Goal: Task Accomplishment & Management: Use online tool/utility

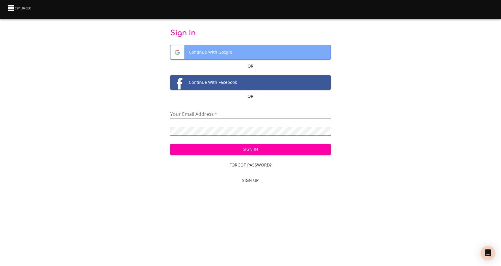
click at [231, 54] on span "Continue With Google" at bounding box center [251, 52] width 160 height 14
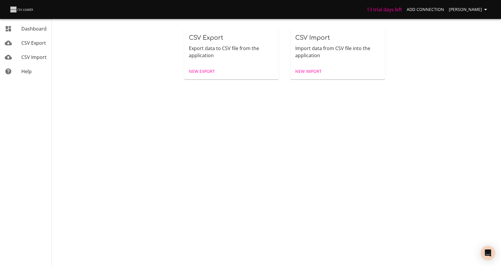
click at [197, 71] on span "New Export" at bounding box center [202, 71] width 26 height 7
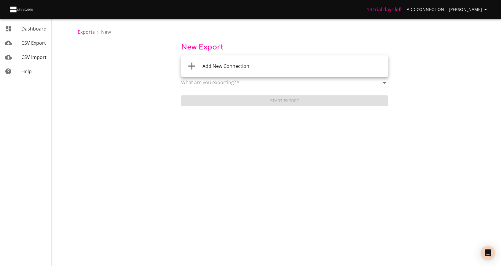
click at [197, 64] on body "13 trial days left Add Connection [PERSON_NAME] Dashboard CSV Export CSV Import…" at bounding box center [250, 133] width 501 height 266
click at [191, 65] on icon at bounding box center [191, 66] width 7 height 7
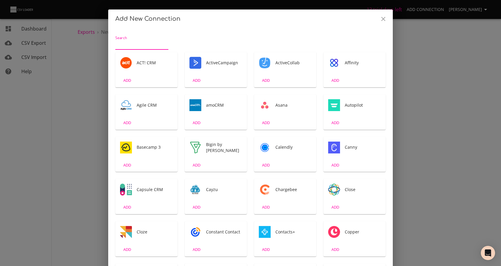
click at [199, 66] on img "Tool" at bounding box center [196, 63] width 12 height 12
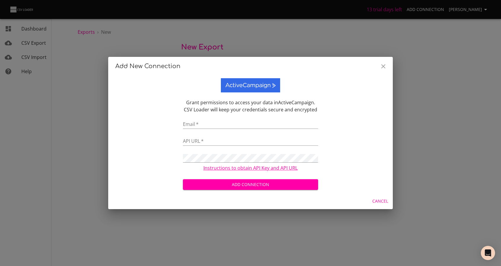
click at [238, 140] on input "text" at bounding box center [250, 141] width 135 height 9
paste input "[URL][DOMAIN_NAME]"
type input "[URL][DOMAIN_NAME]"
click at [252, 122] on input "text" at bounding box center [250, 124] width 135 height 9
type input "[PERSON_NAME][EMAIL_ADDRESS][DOMAIN_NAME]"
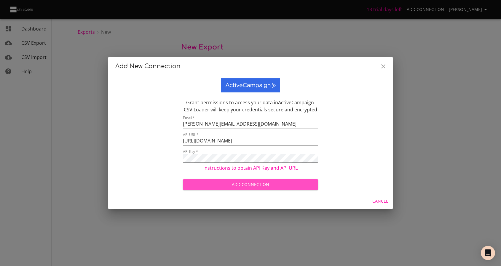
click at [247, 185] on span "Add Connection" at bounding box center [251, 184] width 126 height 7
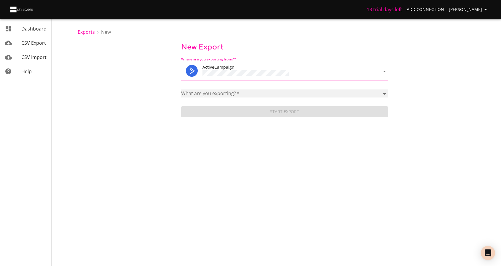
click at [205, 93] on select "Accounts Contacts Deals E-Commerce Customers E-Commerce Orders External Service…" at bounding box center [284, 94] width 207 height 9
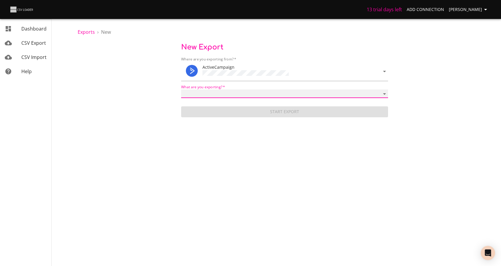
select select "notes"
click at [181, 90] on select "Accounts Contacts Deals E-Commerce Customers E-Commerce Orders External Service…" at bounding box center [284, 94] width 207 height 9
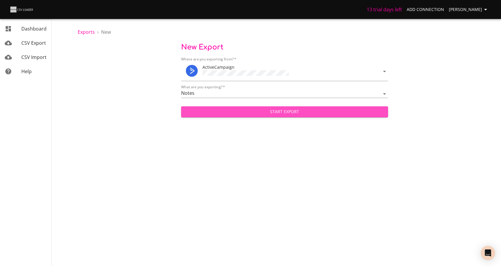
click at [291, 112] on span "Start Export" at bounding box center [285, 111] width 198 height 7
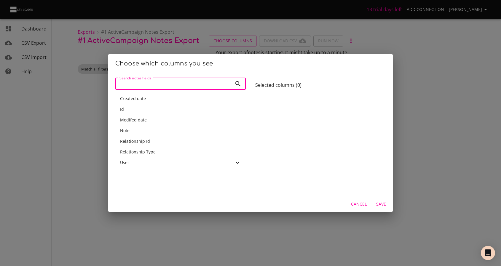
click at [133, 100] on span "Created date" at bounding box center [133, 99] width 26 height 6
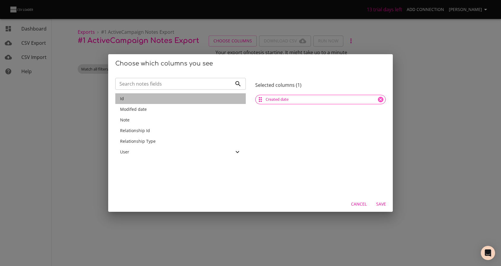
click at [131, 98] on div "Id" at bounding box center [180, 99] width 121 height 6
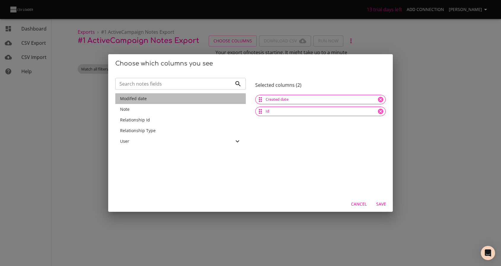
click at [131, 98] on span "Modifed date" at bounding box center [133, 99] width 27 height 6
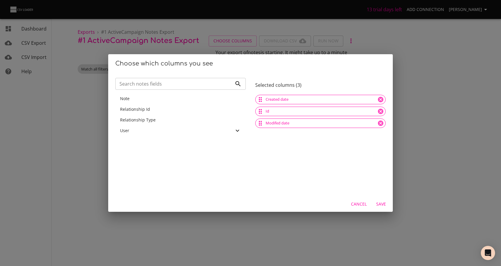
click at [131, 98] on div "Note" at bounding box center [180, 99] width 121 height 6
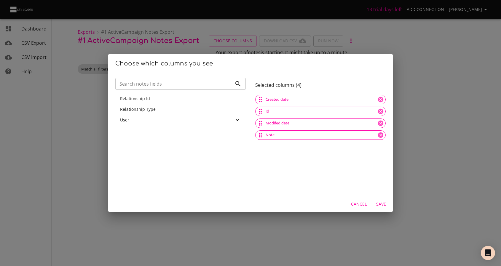
click at [131, 98] on span "Relationship Id" at bounding box center [135, 99] width 30 height 6
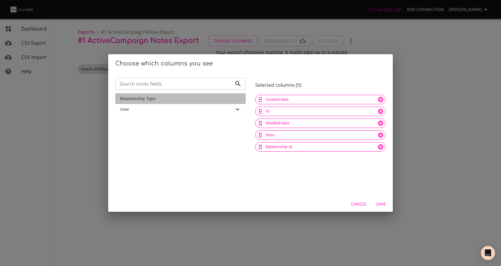
click at [131, 98] on span "Relationship Type" at bounding box center [138, 99] width 36 height 6
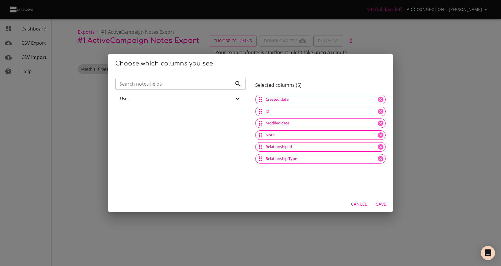
click at [131, 98] on div "User" at bounding box center [177, 99] width 114 height 6
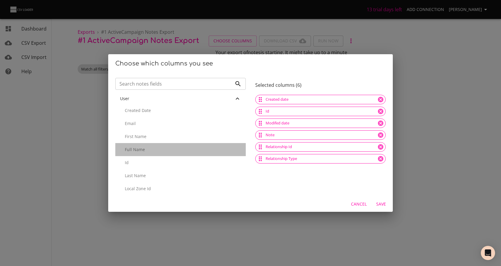
click at [138, 148] on p "Full Name" at bounding box center [183, 150] width 116 height 6
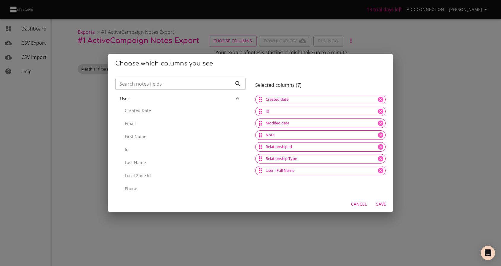
click at [136, 110] on p "Created Date" at bounding box center [183, 111] width 116 height 6
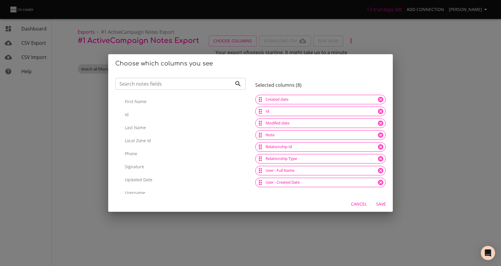
scroll to position [30, 0]
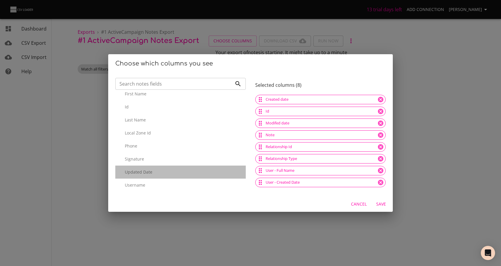
click at [141, 173] on p "Updated Date" at bounding box center [183, 172] width 116 height 6
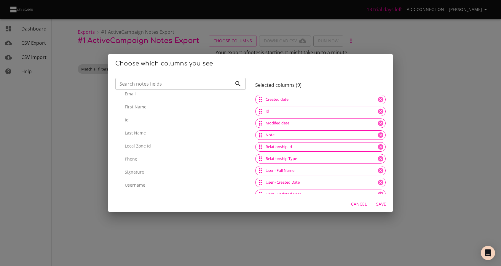
click at [136, 107] on p "First Name" at bounding box center [183, 107] width 116 height 6
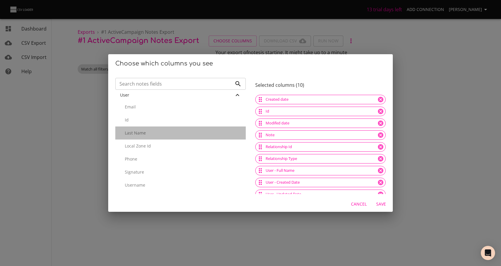
click at [140, 134] on p "Last Name" at bounding box center [183, 133] width 116 height 6
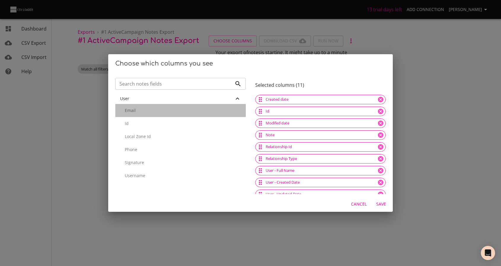
click at [140, 112] on p "Email" at bounding box center [183, 111] width 116 height 6
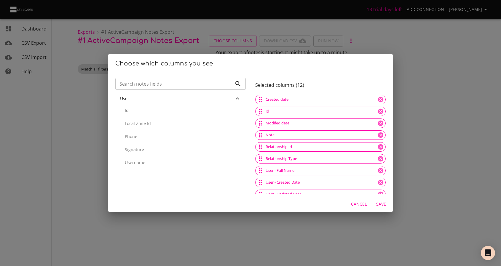
click at [140, 121] on p "Local Zone Id" at bounding box center [183, 124] width 116 height 6
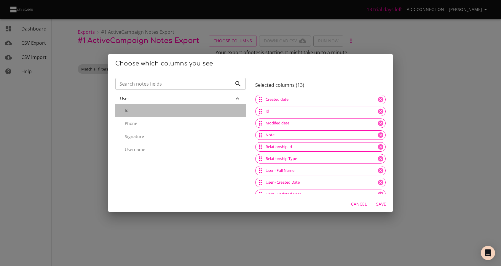
click at [138, 110] on p "Id" at bounding box center [183, 111] width 116 height 6
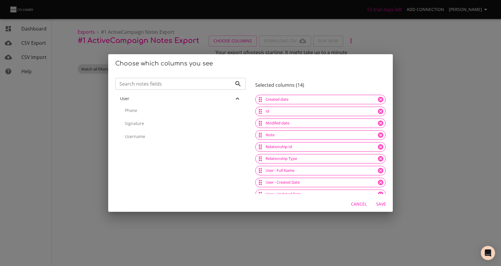
click at [138, 121] on p "Signature" at bounding box center [183, 124] width 116 height 6
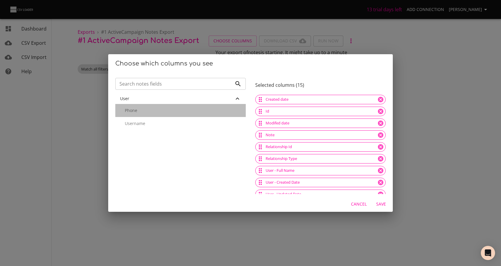
click at [138, 114] on div "Phone" at bounding box center [180, 110] width 131 height 13
click at [138, 110] on p "Username" at bounding box center [183, 111] width 116 height 6
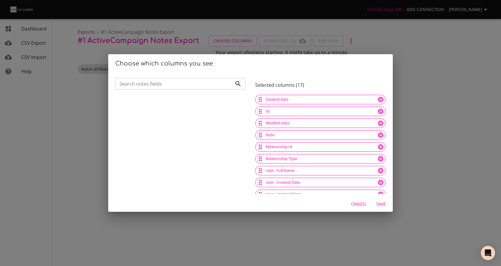
click at [384, 204] on span "Save" at bounding box center [381, 204] width 14 height 7
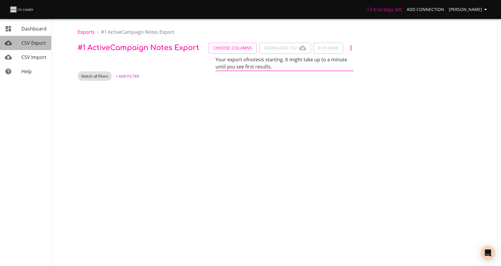
click at [22, 43] on span "CSV Export" at bounding box center [33, 43] width 25 height 7
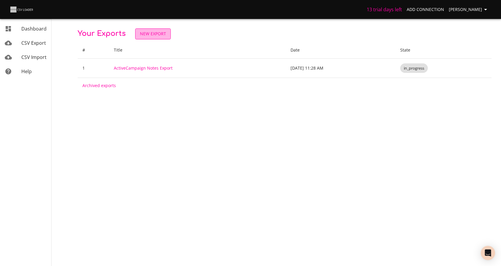
click at [153, 34] on span "New Export" at bounding box center [153, 33] width 26 height 7
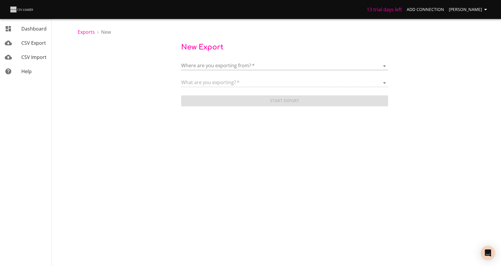
click at [240, 65] on body "13 trial days left Add Connection [PERSON_NAME] Dashboard CSV Export CSV Import…" at bounding box center [250, 133] width 501 height 266
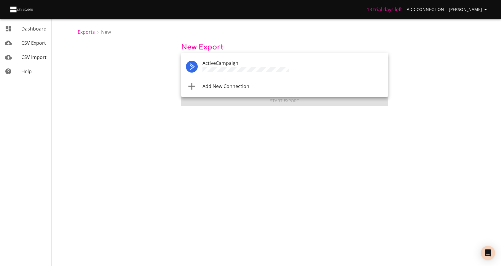
click at [238, 64] on div "ActiveCampaign" at bounding box center [293, 67] width 181 height 14
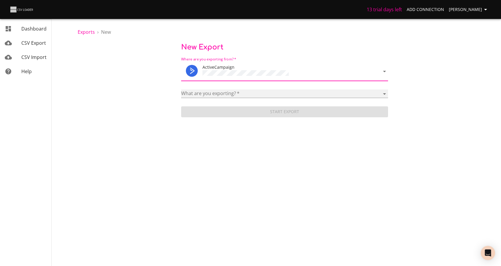
click at [231, 90] on select "Accounts Contacts Deals E-Commerce Customers E-Commerce Orders External Service…" at bounding box center [284, 94] width 207 height 9
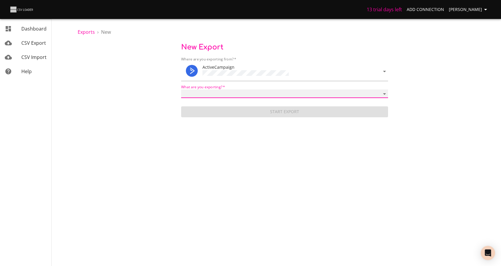
select select "deals"
click at [181, 90] on select "Accounts Contacts Deals E-Commerce Customers E-Commerce Orders External Service…" at bounding box center [284, 94] width 207 height 9
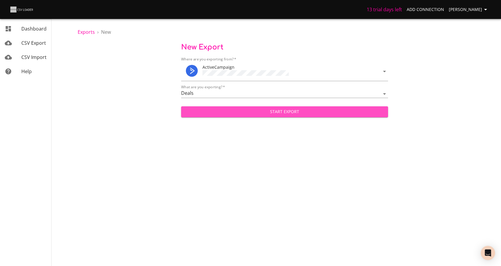
click at [289, 111] on span "Start Export" at bounding box center [285, 111] width 198 height 7
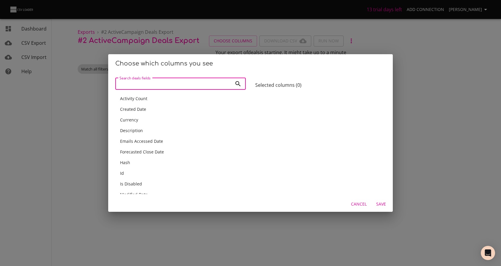
click at [144, 99] on span "Activity Count" at bounding box center [133, 99] width 27 height 6
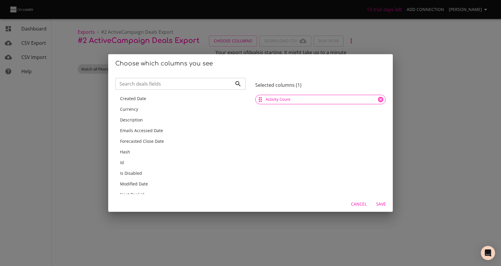
click at [144, 96] on span "Created Date" at bounding box center [133, 99] width 26 height 6
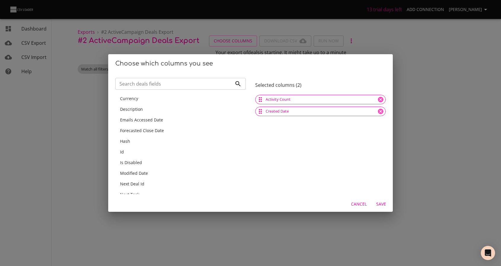
click at [144, 96] on div "Currency" at bounding box center [180, 99] width 121 height 6
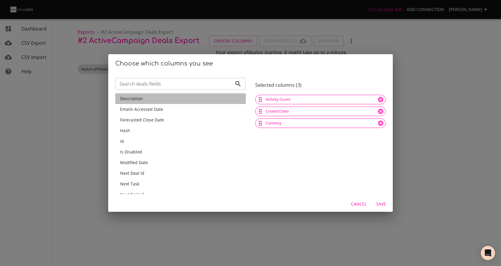
click at [144, 96] on div "Description" at bounding box center [180, 99] width 121 height 6
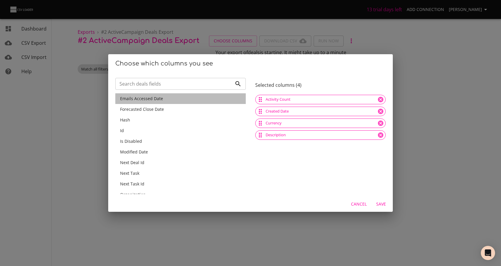
click at [144, 96] on span "Emails Accessed Date" at bounding box center [141, 99] width 43 height 6
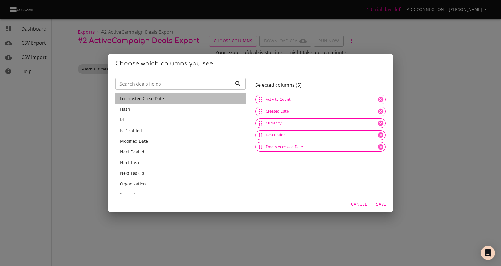
click at [144, 96] on span "Forecasted Close Date" at bounding box center [142, 99] width 44 height 6
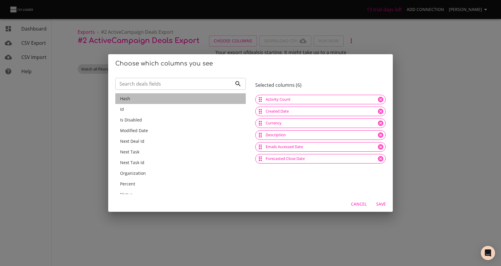
click at [144, 96] on div "Hash" at bounding box center [180, 99] width 121 height 6
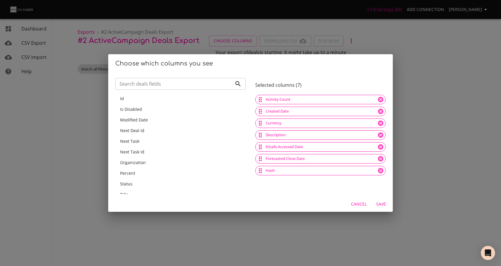
click at [144, 96] on div "Id" at bounding box center [180, 99] width 121 height 6
click at [144, 96] on div "Is Disabled" at bounding box center [180, 99] width 121 height 6
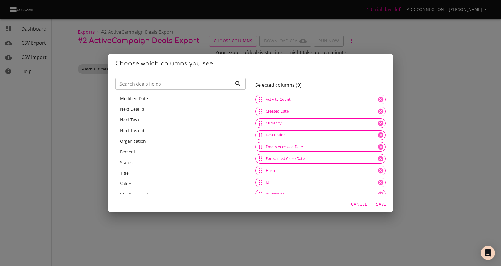
click at [144, 96] on span "Modified Date" at bounding box center [134, 99] width 28 height 6
click at [144, 96] on div "Next Deal Id" at bounding box center [180, 99] width 121 height 6
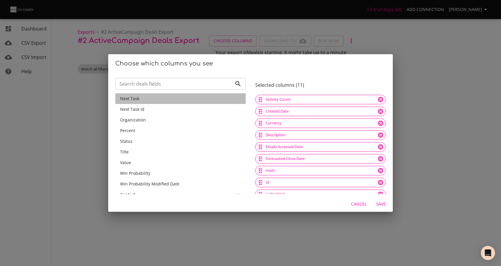
click at [144, 96] on div "Next Task" at bounding box center [180, 99] width 121 height 6
click at [144, 96] on div "Next Task Id" at bounding box center [180, 99] width 121 height 6
click at [144, 106] on span "Organization" at bounding box center [133, 109] width 26 height 6
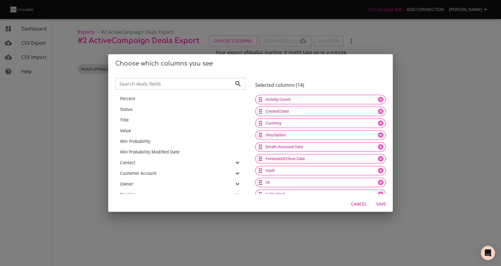
click at [144, 96] on div "Percent" at bounding box center [180, 99] width 121 height 6
click at [144, 96] on div "Status" at bounding box center [180, 99] width 121 height 6
click at [144, 106] on div "Title" at bounding box center [180, 109] width 121 height 6
click at [144, 96] on div "Value" at bounding box center [180, 99] width 121 height 6
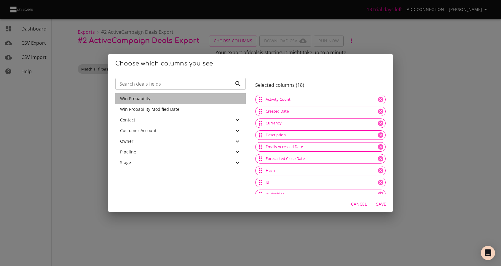
click at [144, 96] on span "Win Probability" at bounding box center [135, 99] width 30 height 6
click at [144, 106] on span "Win Probability Modified Date" at bounding box center [149, 109] width 59 height 6
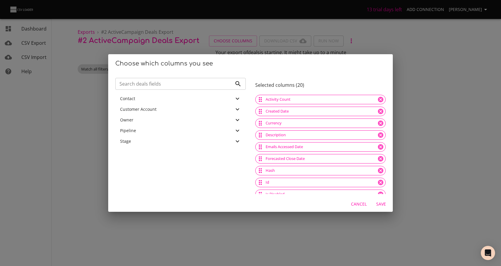
click at [144, 96] on div "Contact" at bounding box center [177, 99] width 114 height 6
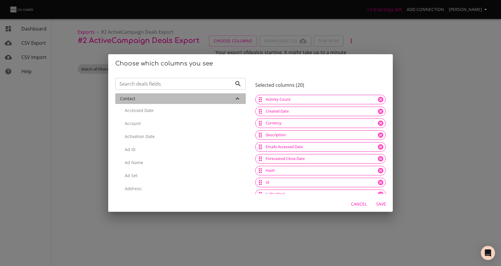
click at [144, 96] on div "Contact" at bounding box center [177, 99] width 114 height 6
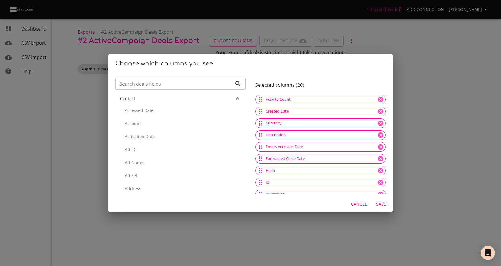
click at [144, 96] on div "Contact" at bounding box center [177, 99] width 114 height 6
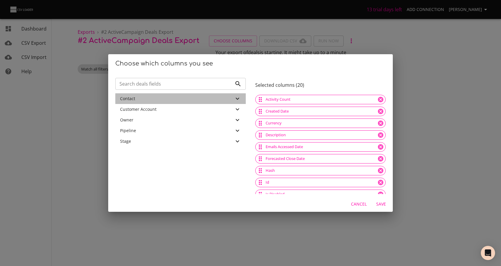
click at [144, 96] on div "Contact" at bounding box center [177, 99] width 114 height 6
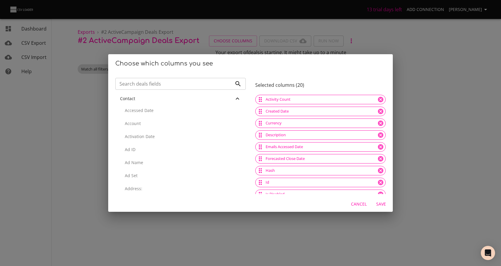
click at [144, 96] on div "Contact" at bounding box center [177, 99] width 114 height 6
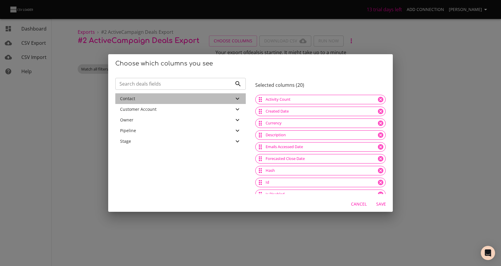
click at [144, 96] on div "Contact" at bounding box center [177, 99] width 114 height 6
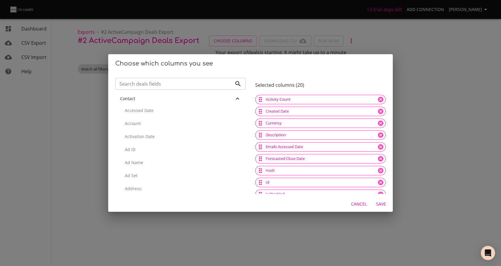
click at [144, 96] on div "Contact" at bounding box center [177, 99] width 114 height 6
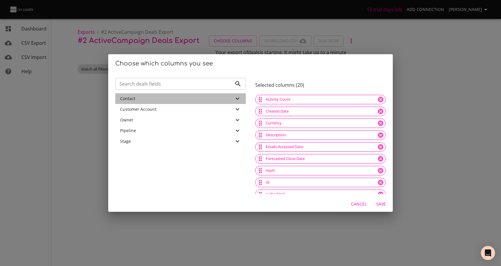
click at [144, 96] on div "Contact" at bounding box center [177, 99] width 114 height 6
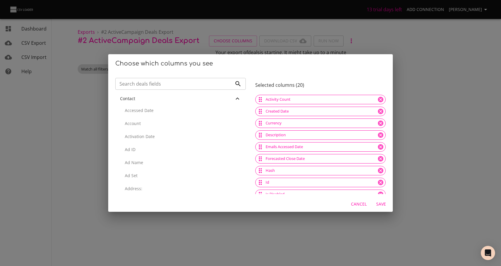
click at [144, 96] on div "Contact" at bounding box center [177, 99] width 114 height 6
click at [143, 96] on div "Contact" at bounding box center [177, 99] width 114 height 6
click at [143, 113] on p "Accessed Date" at bounding box center [183, 111] width 116 height 6
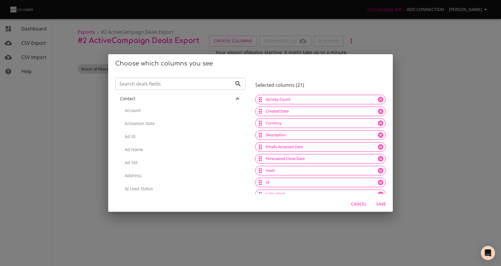
click at [143, 113] on p "Account" at bounding box center [183, 111] width 116 height 6
click at [143, 113] on p "Activation Date" at bounding box center [183, 111] width 116 height 6
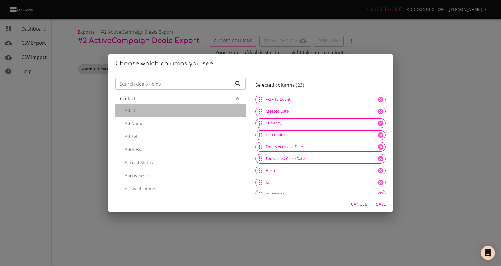
click at [143, 113] on p "Ad ID" at bounding box center [183, 111] width 116 height 6
click at [143, 121] on p "Ad Name" at bounding box center [183, 124] width 116 height 6
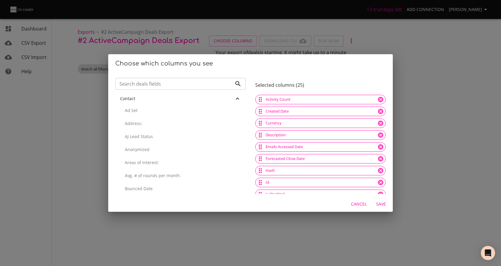
click at [143, 113] on p "Ad Set" at bounding box center [183, 111] width 116 height 6
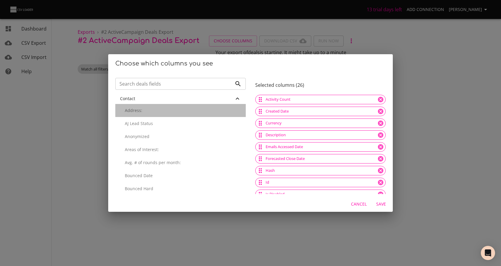
click at [143, 113] on p "Address:" at bounding box center [183, 111] width 116 height 6
click at [143, 121] on p "AJ Lead Status" at bounding box center [183, 124] width 116 height 6
click at [143, 113] on p "Anonymized" at bounding box center [183, 111] width 116 height 6
click at [143, 121] on p "Areas of Interest:" at bounding box center [183, 124] width 116 height 6
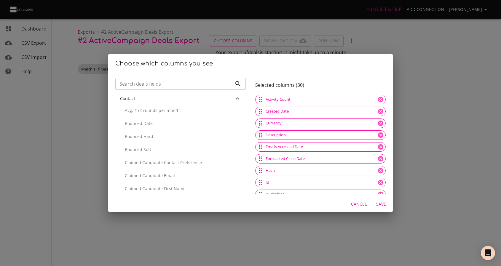
click at [143, 113] on p "Avg. # of rounds per month:" at bounding box center [183, 111] width 116 height 6
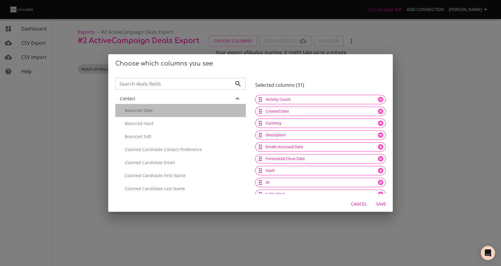
click at [143, 113] on p "Bounced Date" at bounding box center [183, 111] width 116 height 6
click at [143, 121] on p "Bounced Hard" at bounding box center [183, 124] width 116 height 6
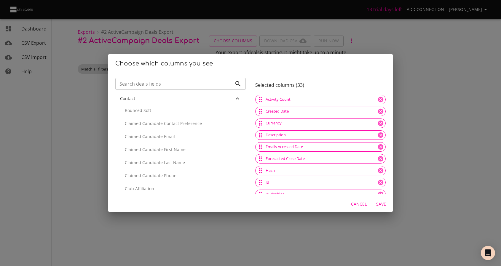
click at [143, 113] on p "Bounced Soft" at bounding box center [183, 111] width 116 height 6
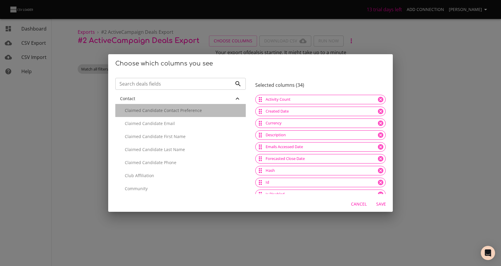
click at [143, 113] on p "Claimed Candidate Contact Preference" at bounding box center [183, 111] width 116 height 6
click at [143, 121] on p "Claimed Candidate Email" at bounding box center [183, 124] width 116 height 6
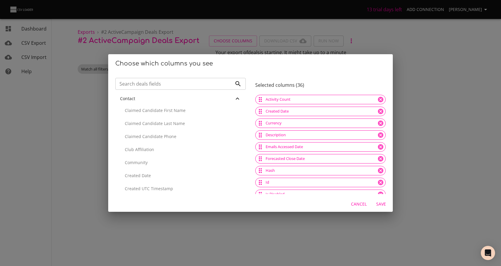
click at [143, 113] on p "Claimed Candidate First Name" at bounding box center [183, 111] width 116 height 6
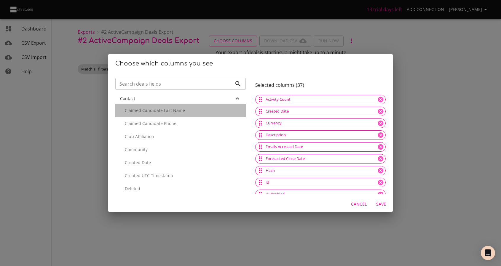
click at [143, 113] on p "Claimed Candidate Last Name" at bounding box center [183, 111] width 116 height 6
click at [143, 121] on p "Claimed Candidate Phone" at bounding box center [183, 124] width 116 height 6
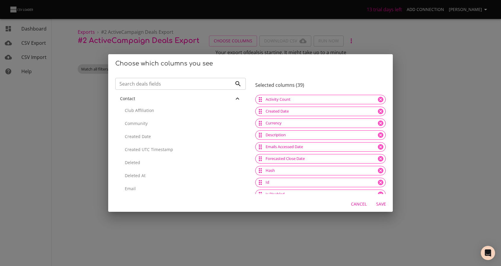
click at [143, 113] on p "Club Affiliation" at bounding box center [183, 111] width 116 height 6
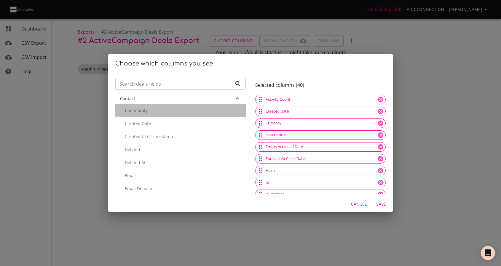
click at [143, 113] on p "Community" at bounding box center [183, 111] width 116 height 6
click at [143, 121] on p "Created Date" at bounding box center [183, 124] width 116 height 6
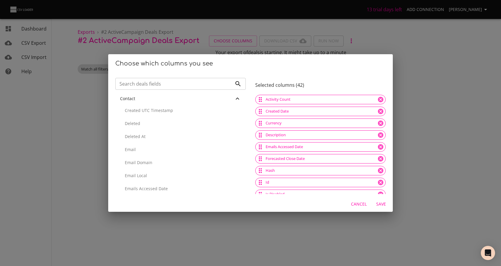
click at [143, 113] on p "Created UTC Timestamp" at bounding box center [183, 111] width 116 height 6
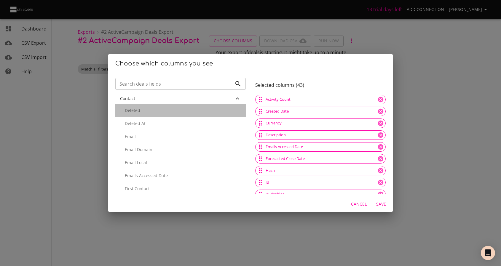
click at [143, 113] on p "Deleted" at bounding box center [183, 111] width 116 height 6
click at [143, 121] on p "Deleted At" at bounding box center [183, 124] width 116 height 6
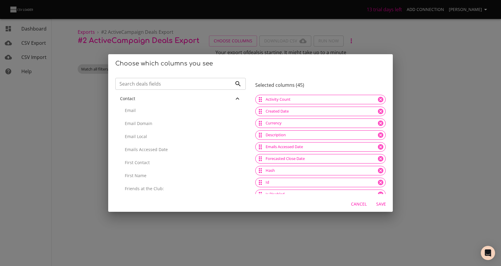
click at [143, 113] on p "Email" at bounding box center [183, 111] width 116 height 6
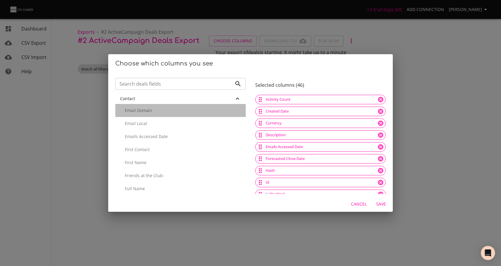
click at [143, 113] on p "Email Domain" at bounding box center [183, 111] width 116 height 6
click at [143, 121] on p "Email Local" at bounding box center [183, 124] width 116 height 6
click at [143, 113] on p "Emails Accessed Date" at bounding box center [183, 111] width 116 height 6
click at [143, 113] on p "First Contact" at bounding box center [183, 111] width 116 height 6
click at [143, 113] on p "First Name" at bounding box center [183, 111] width 116 height 6
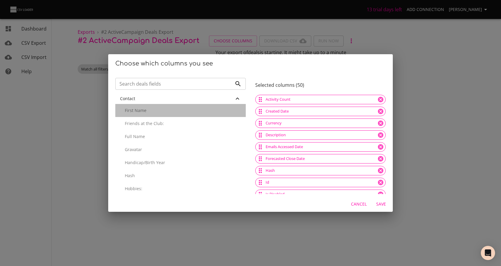
click at [143, 121] on p "Friends at the Club:" at bounding box center [183, 124] width 116 height 6
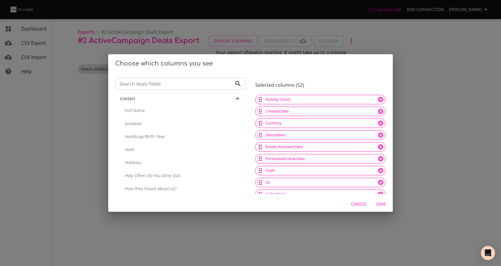
click at [143, 113] on p "Full Name" at bounding box center [183, 111] width 116 height 6
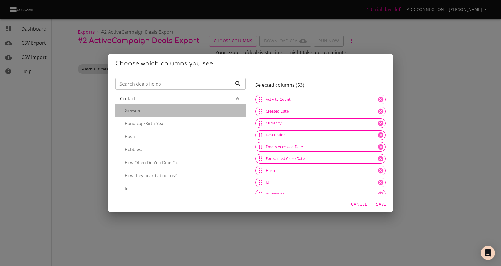
click at [143, 113] on p "Gravatar" at bounding box center [183, 111] width 116 height 6
click at [143, 113] on p "Handicap/Birth Year" at bounding box center [183, 111] width 116 height 6
click at [143, 121] on p "Hash" at bounding box center [183, 124] width 116 height 6
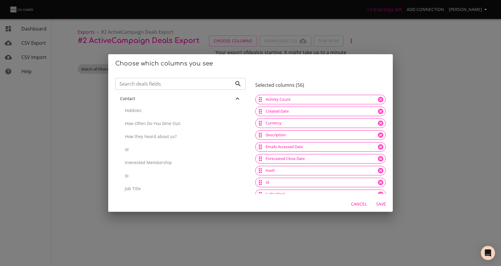
click at [143, 113] on p "Hobbies:" at bounding box center [183, 111] width 116 height 6
click at [143, 113] on p "How Often Do You Dine Out:" at bounding box center [183, 111] width 116 height 6
click at [143, 121] on p "How they heard about us?" at bounding box center [183, 124] width 116 height 6
click at [143, 113] on p "Id" at bounding box center [183, 111] width 116 height 6
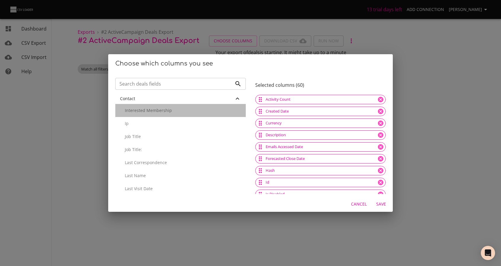
click at [143, 113] on p "Interested Membership" at bounding box center [183, 111] width 116 height 6
click at [143, 113] on p "Ip" at bounding box center [183, 111] width 116 height 6
click at [143, 121] on p "Job Title" at bounding box center [183, 124] width 116 height 6
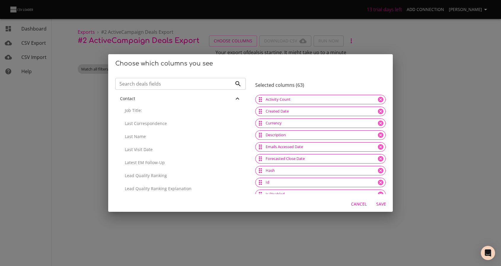
click at [143, 113] on p "Job Title:" at bounding box center [183, 111] width 116 height 6
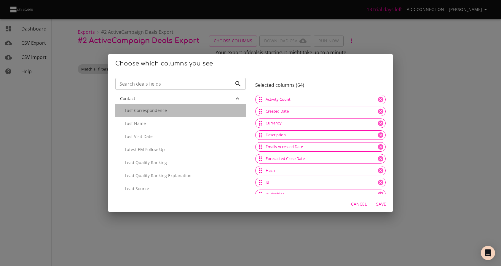
click at [143, 113] on p "Last Correspondence" at bounding box center [183, 111] width 116 height 6
click at [143, 121] on p "Last Name" at bounding box center [183, 124] width 116 height 6
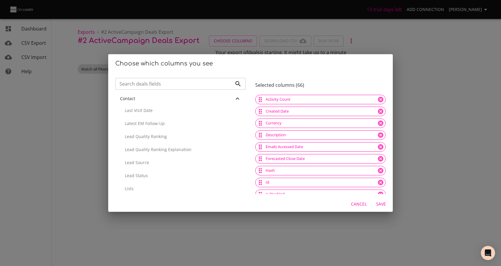
click at [143, 113] on p "Last Visit Date" at bounding box center [183, 111] width 116 height 6
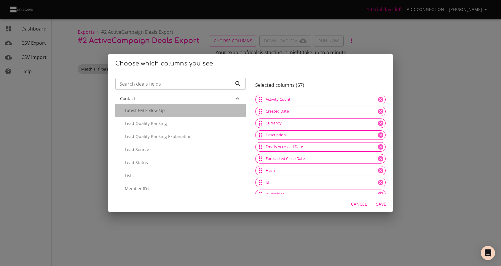
click at [143, 113] on p "Latest EM Follow-Up" at bounding box center [183, 111] width 116 height 6
click at [143, 121] on p "Lead Quality Ranking" at bounding box center [183, 124] width 116 height 6
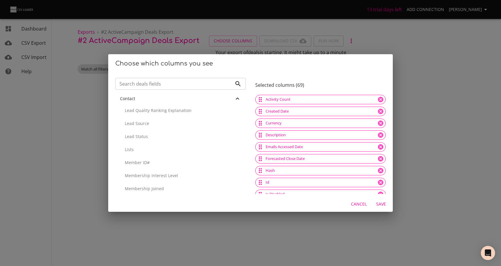
click at [143, 113] on p "Lead Quality Ranking Explanation" at bounding box center [183, 111] width 116 height 6
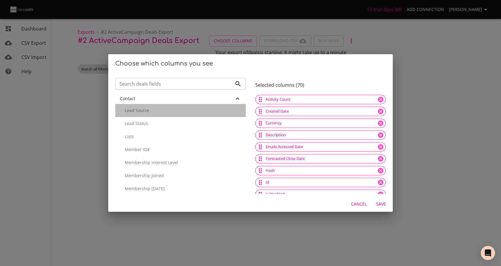
click at [143, 113] on p "Lead Source" at bounding box center [183, 111] width 116 height 6
click at [143, 121] on p "Lead Status" at bounding box center [183, 124] width 116 height 6
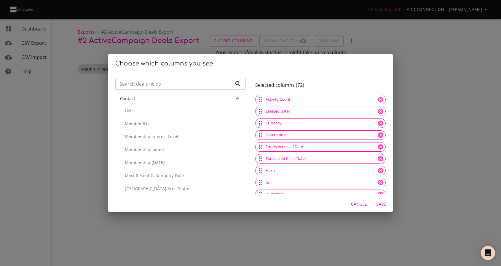
click at [143, 113] on p "Lists" at bounding box center [183, 111] width 116 height 6
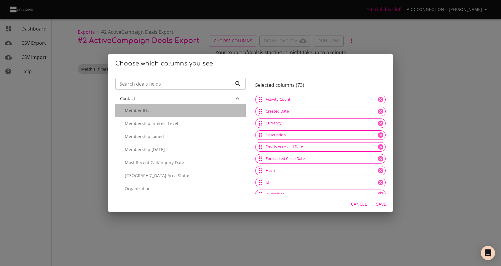
click at [143, 113] on p "Member ID#" at bounding box center [183, 111] width 116 height 6
click at [143, 121] on p "Membership Interest Level" at bounding box center [183, 124] width 116 height 6
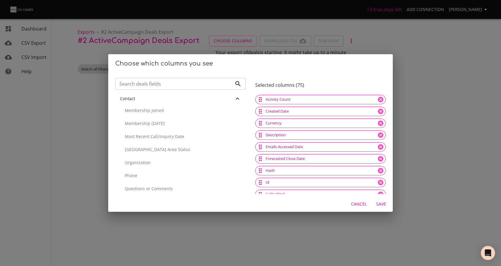
click at [143, 113] on p "Membership Joined" at bounding box center [183, 111] width 116 height 6
click at [143, 113] on p "Membership [DATE]" at bounding box center [183, 111] width 116 height 6
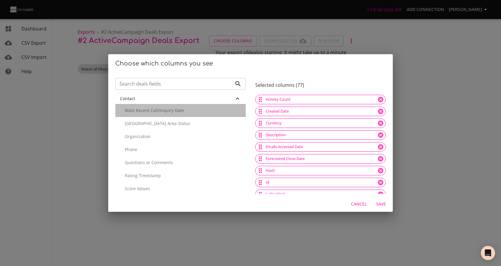
click at [143, 113] on p "Most Recent Call/Inquiry Date" at bounding box center [183, 111] width 116 height 6
click at [143, 121] on p "[GEOGRAPHIC_DATA] Area Status" at bounding box center [183, 124] width 116 height 6
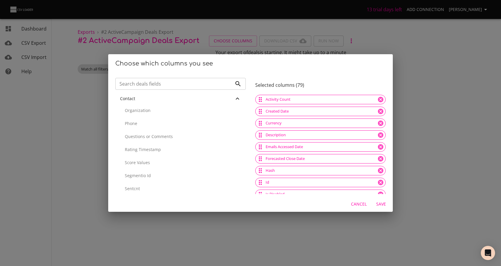
click at [143, 113] on p "Organization" at bounding box center [183, 111] width 116 height 6
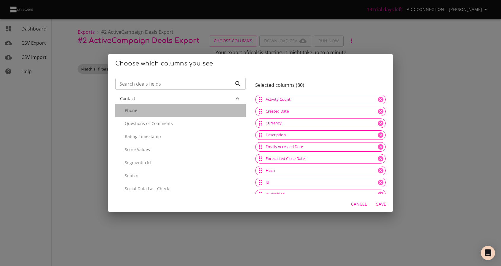
click at [143, 113] on p "Phone" at bounding box center [183, 111] width 116 height 6
click at [143, 121] on p "Questions or Comments" at bounding box center [183, 124] width 116 height 6
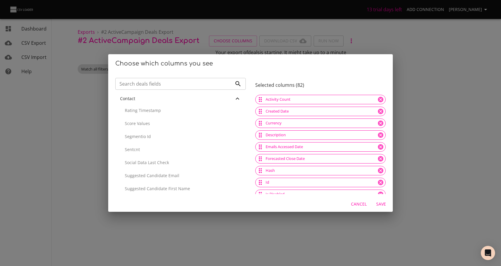
click at [143, 113] on p "Rating Timestamp" at bounding box center [183, 111] width 116 height 6
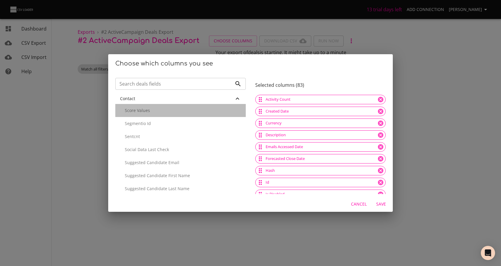
click at [143, 113] on p "Score Values" at bounding box center [183, 111] width 116 height 6
click at [143, 113] on p "Segmentio Id" at bounding box center [183, 111] width 116 height 6
click at [143, 121] on p "Sentcnt" at bounding box center [183, 124] width 116 height 6
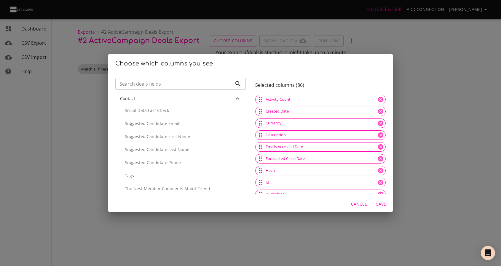
click at [143, 113] on p "Social Data Last Check" at bounding box center [183, 111] width 116 height 6
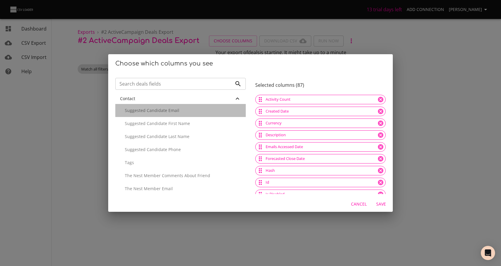
click at [143, 113] on p "Suggested Candidate Email" at bounding box center [183, 111] width 116 height 6
click at [143, 121] on p "Suggested Candidate First Name" at bounding box center [183, 124] width 116 height 6
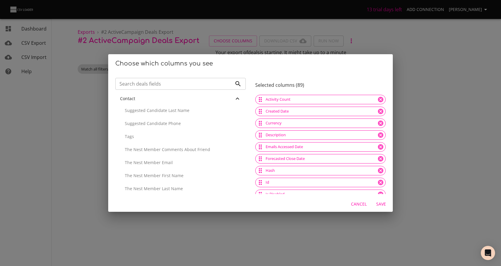
click at [143, 113] on p "Suggested Candidate Last Name" at bounding box center [183, 111] width 116 height 6
click at [143, 113] on p "Suggested Candidate Phone" at bounding box center [183, 111] width 116 height 6
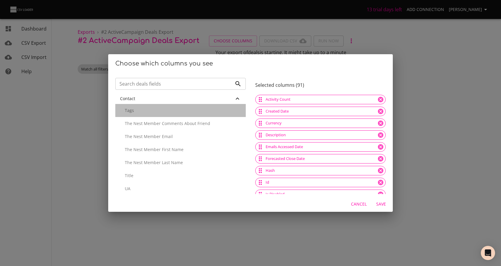
click at [143, 113] on p "Tags" at bounding box center [183, 111] width 116 height 6
click at [143, 121] on p "The Nest Member Comments About Friend" at bounding box center [183, 124] width 116 height 6
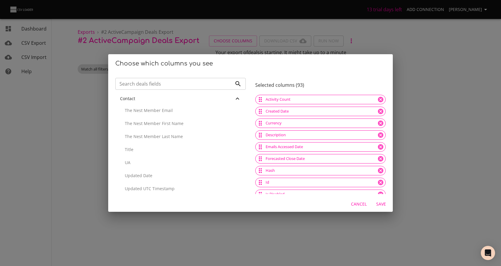
click at [143, 113] on p "The Nest Member Email" at bounding box center [183, 111] width 116 height 6
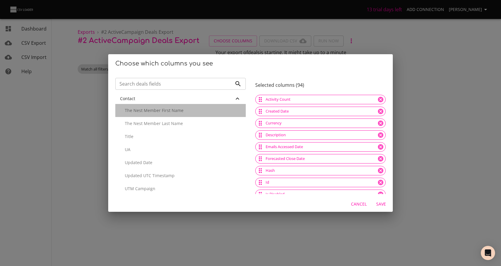
click at [143, 113] on p "The Nest Member First Name" at bounding box center [183, 111] width 116 height 6
click at [143, 121] on p "The Nest Member Last Name" at bounding box center [183, 124] width 116 height 6
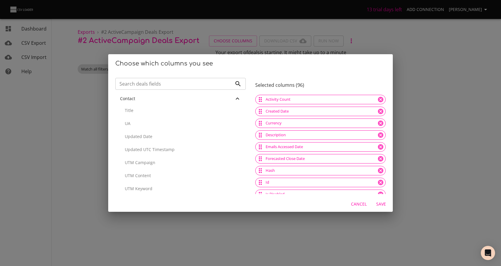
click at [143, 113] on p "Title" at bounding box center [183, 111] width 116 height 6
click at [143, 113] on p "UA" at bounding box center [183, 111] width 116 height 6
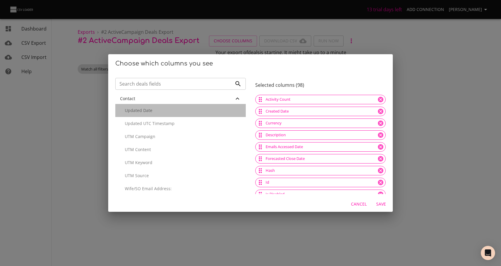
click at [143, 113] on p "Updated Date" at bounding box center [183, 111] width 116 height 6
click at [143, 121] on p "Updated UTC Timestamp" at bounding box center [183, 124] width 116 height 6
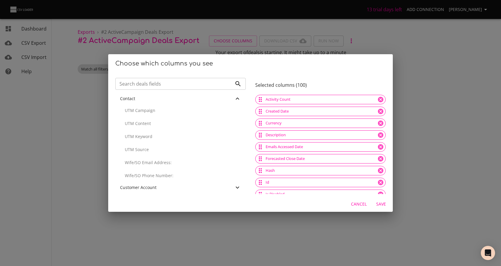
click at [143, 113] on p "UTM Campaign" at bounding box center [183, 111] width 116 height 6
click at [143, 113] on p "UTM Content" at bounding box center [183, 111] width 116 height 6
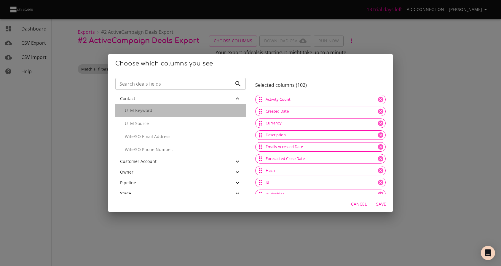
click at [143, 113] on p "UTM Keyword" at bounding box center [183, 111] width 116 height 6
click at [143, 121] on p "UTM Source" at bounding box center [183, 124] width 116 height 6
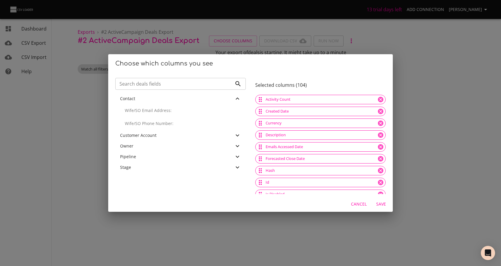
click at [143, 113] on p "Wife/SO Email Address:" at bounding box center [183, 111] width 116 height 6
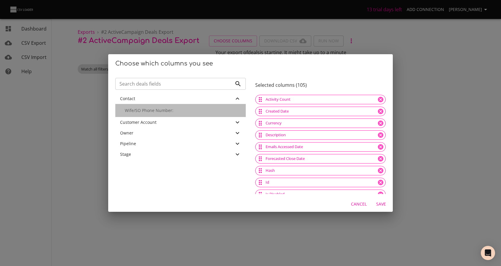
click at [143, 113] on p "Wife/SO Phone Number:" at bounding box center [183, 111] width 116 height 6
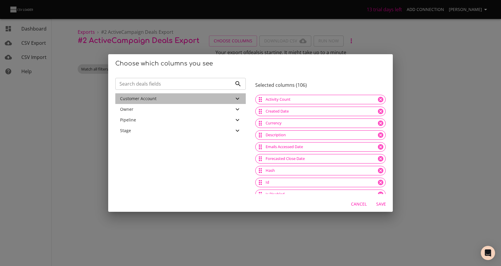
click at [143, 101] on div "Customer Account" at bounding box center [180, 98] width 131 height 11
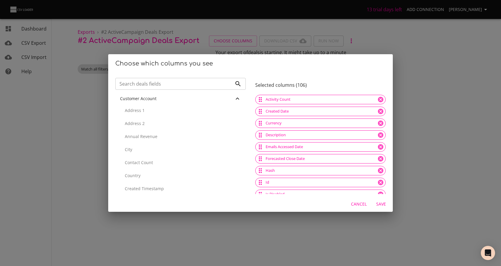
click at [143, 111] on p "Address 1" at bounding box center [183, 111] width 116 height 6
click at [143, 111] on p "Address 2" at bounding box center [183, 111] width 116 height 6
click at [143, 111] on p "Annual Revenue" at bounding box center [183, 111] width 116 height 6
click at [143, 121] on p "City" at bounding box center [183, 124] width 116 height 6
click at [143, 111] on p "Contact Count" at bounding box center [183, 111] width 116 height 6
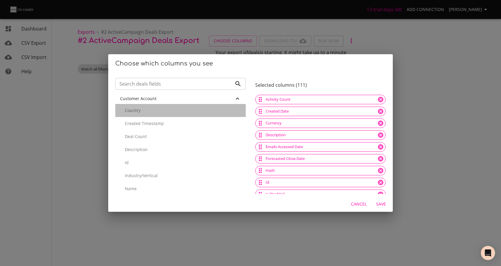
click at [143, 111] on p "Country" at bounding box center [183, 111] width 116 height 6
click at [143, 121] on p "Created Timestamp" at bounding box center [183, 124] width 116 height 6
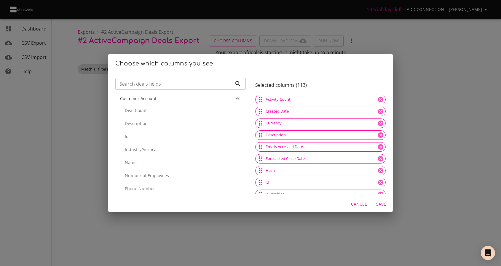
click at [143, 111] on p "Deal Count" at bounding box center [183, 111] width 116 height 6
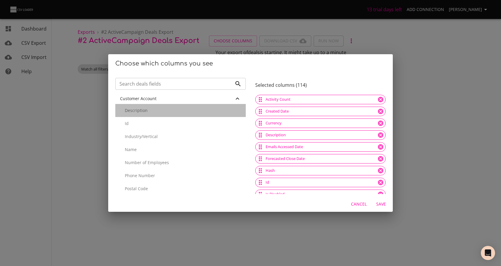
click at [143, 111] on p "Description" at bounding box center [183, 111] width 116 height 6
click at [143, 121] on p "Id" at bounding box center [183, 124] width 116 height 6
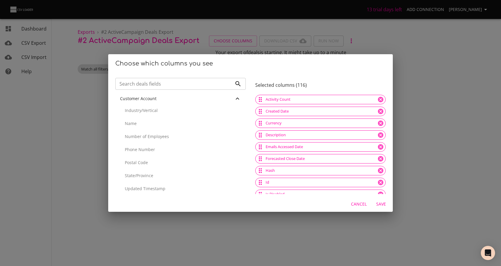
click at [143, 111] on p "Industry/Vertical" at bounding box center [183, 111] width 116 height 6
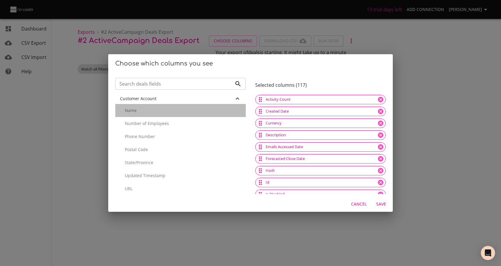
click at [143, 111] on p "Name" at bounding box center [183, 111] width 116 height 6
click at [143, 121] on p "Number of Employees" at bounding box center [183, 124] width 116 height 6
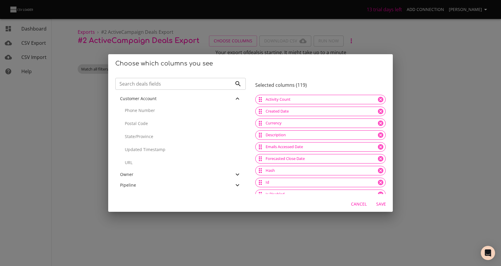
click at [143, 111] on p "Phone Number" at bounding box center [183, 111] width 116 height 6
click at [143, 111] on p "Postal Code" at bounding box center [183, 111] width 116 height 6
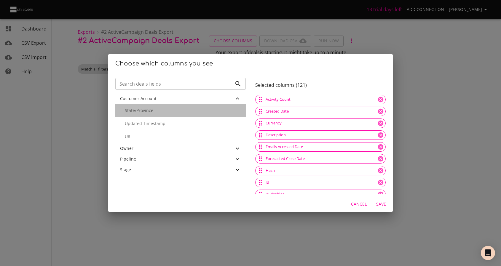
click at [143, 111] on p "State/Province" at bounding box center [183, 111] width 116 height 6
click at [143, 121] on p "Updated Timestamp" at bounding box center [183, 124] width 116 height 6
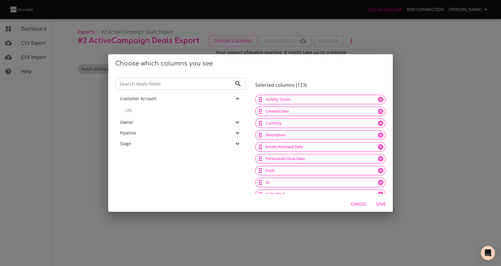
click at [143, 111] on p "URL" at bounding box center [183, 111] width 116 height 6
click at [142, 102] on div "Owner" at bounding box center [180, 98] width 131 height 11
click at [142, 108] on p "Created Date" at bounding box center [183, 111] width 116 height 6
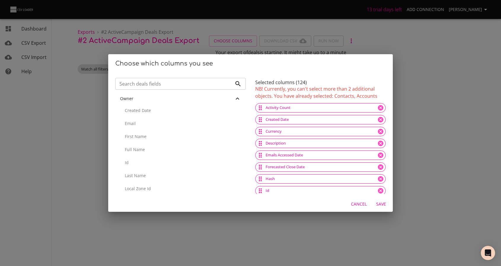
click at [142, 108] on p "Created Date" at bounding box center [183, 111] width 116 height 6
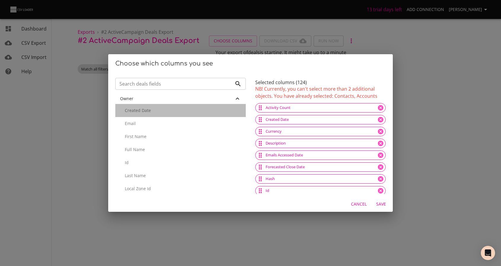
click at [142, 108] on p "Created Date" at bounding box center [183, 111] width 116 height 6
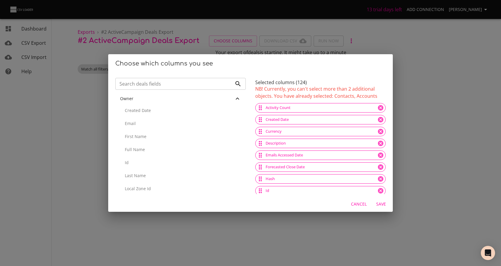
click at [142, 108] on p "Created Date" at bounding box center [183, 111] width 116 height 6
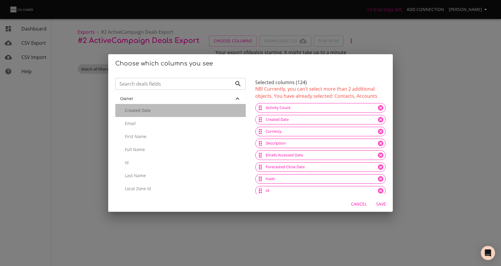
click at [142, 108] on p "Created Date" at bounding box center [183, 111] width 116 height 6
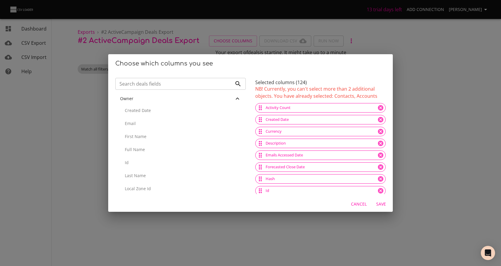
click at [134, 101] on div "Owner" at bounding box center [177, 99] width 114 height 6
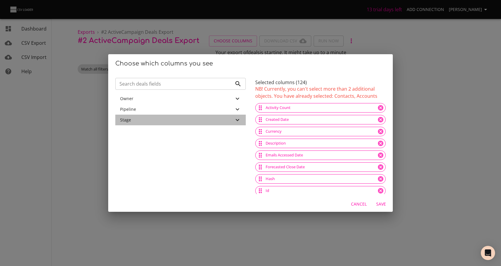
click at [139, 117] on div "Stage" at bounding box center [177, 120] width 114 height 6
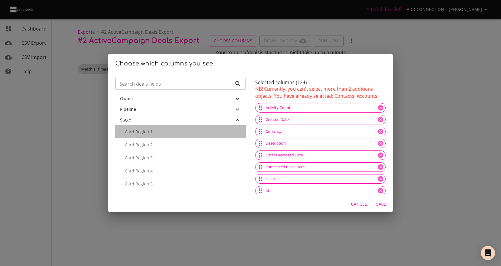
click at [139, 133] on p "Card Region 1" at bounding box center [183, 132] width 116 height 6
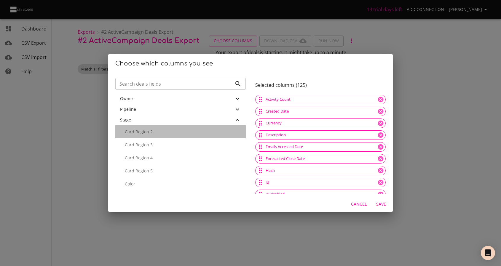
click at [139, 133] on p "Card Region 2" at bounding box center [183, 132] width 116 height 6
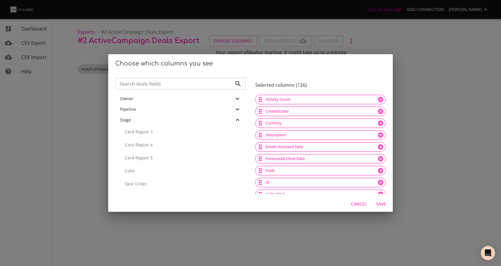
click at [139, 133] on p "Card Region 3" at bounding box center [183, 132] width 116 height 6
click at [139, 133] on p "Card Region 4" at bounding box center [183, 132] width 116 height 6
click at [139, 133] on p "Card Region 5" at bounding box center [183, 132] width 116 height 6
click at [139, 133] on p "Color" at bounding box center [183, 132] width 116 height 6
click at [139, 133] on p "Deal Order" at bounding box center [183, 132] width 116 height 6
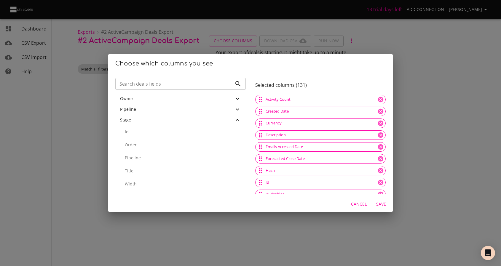
click at [139, 133] on p "Id" at bounding box center [183, 132] width 116 height 6
click at [139, 133] on p "Order" at bounding box center [183, 132] width 116 height 6
click at [139, 133] on p "Pipeline" at bounding box center [183, 132] width 116 height 6
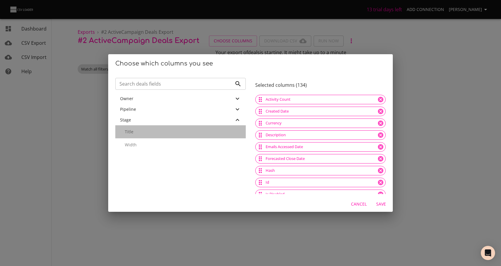
click at [139, 133] on p "Title" at bounding box center [183, 132] width 116 height 6
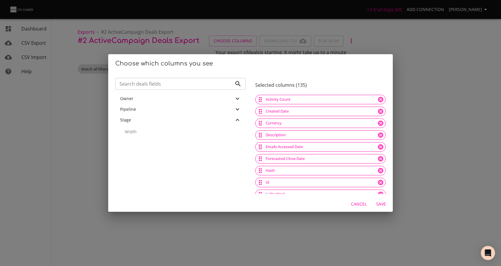
click at [139, 133] on p "Width" at bounding box center [183, 132] width 116 height 6
click at [138, 110] on div "Pipeline" at bounding box center [177, 109] width 114 height 6
click at [138, 121] on p "All Groups" at bounding box center [183, 121] width 116 height 6
click at [138, 121] on p "All Users" at bounding box center [183, 121] width 116 height 6
click at [138, 121] on p "Auto Assign" at bounding box center [183, 121] width 116 height 6
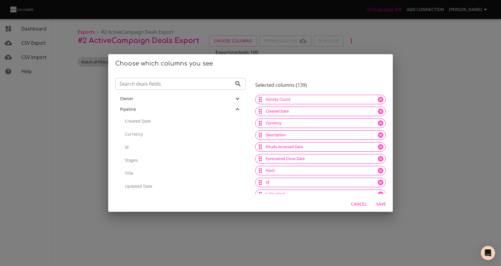
click at [138, 121] on p "Created Date" at bounding box center [183, 121] width 116 height 6
click at [138, 121] on p "Currency" at bounding box center [183, 121] width 116 height 6
click at [138, 121] on p "Id" at bounding box center [183, 121] width 116 height 6
click at [138, 121] on p "Stages" at bounding box center [183, 121] width 116 height 6
click at [138, 121] on p "Title" at bounding box center [183, 121] width 116 height 6
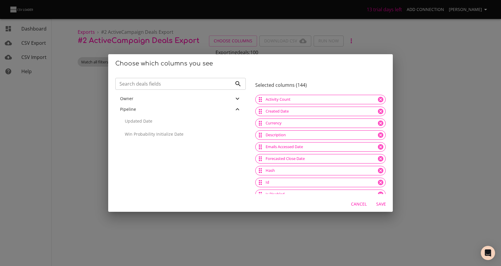
click at [138, 121] on p "Updated Date" at bounding box center [183, 121] width 116 height 6
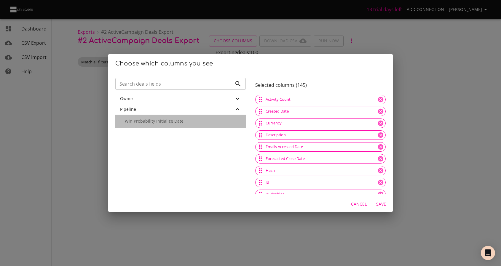
click at [138, 121] on p "Win Probability Initialize Date" at bounding box center [183, 121] width 116 height 6
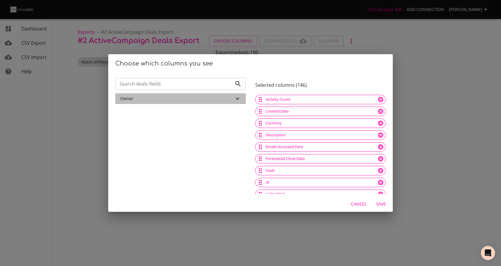
click at [135, 99] on div "Owner" at bounding box center [177, 99] width 114 height 6
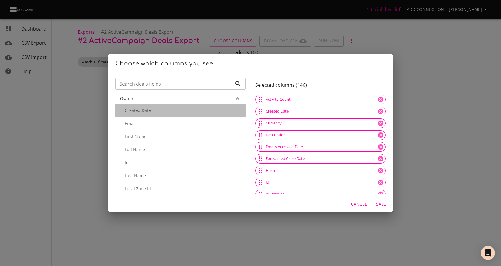
click at [136, 112] on p "Created Date" at bounding box center [183, 111] width 116 height 6
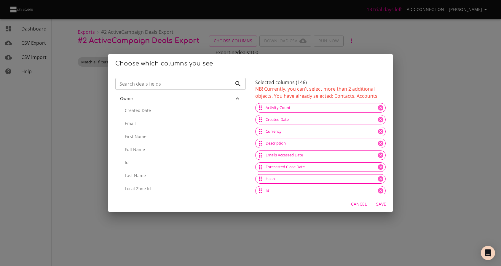
click at [137, 123] on p "Email" at bounding box center [183, 124] width 116 height 6
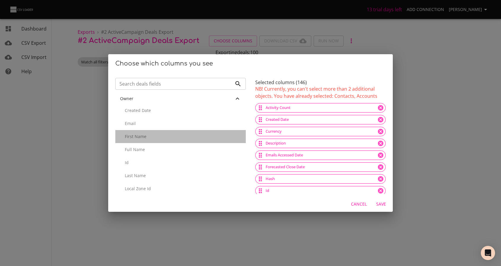
click at [137, 136] on p "First Name" at bounding box center [183, 137] width 116 height 6
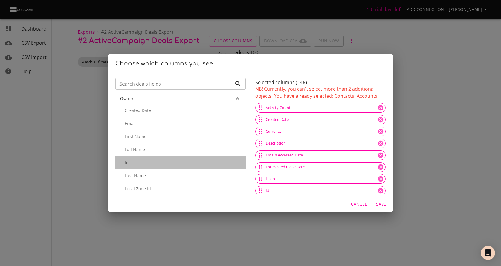
click at [139, 169] on div "Id" at bounding box center [180, 162] width 131 height 13
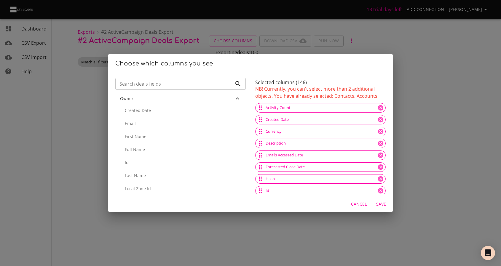
click at [141, 175] on p "Last Name" at bounding box center [183, 176] width 116 height 6
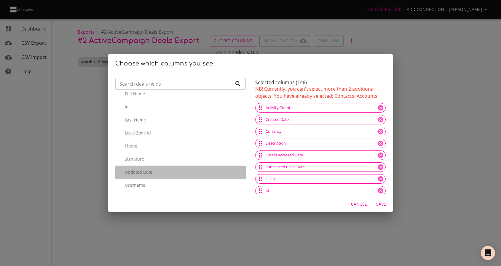
click at [141, 175] on div "Updated Date" at bounding box center [180, 172] width 131 height 13
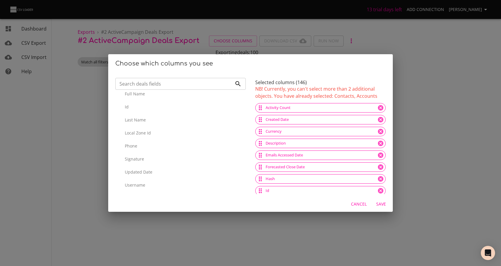
scroll to position [0, 0]
click at [137, 93] on div "Owner" at bounding box center [180, 98] width 131 height 11
click at [381, 203] on span "Save" at bounding box center [381, 204] width 14 height 7
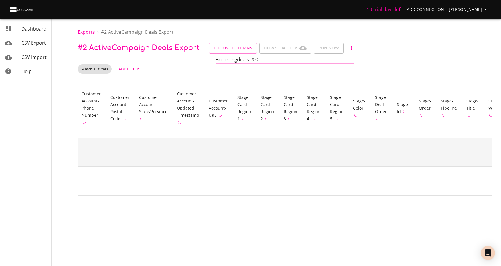
scroll to position [0, 3542]
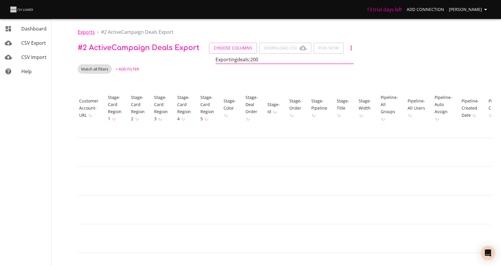
click at [86, 35] on span "Exports" at bounding box center [86, 32] width 17 height 7
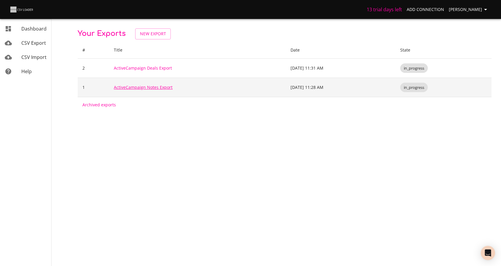
click at [138, 87] on link "ActiveCampaign Notes Export" at bounding box center [143, 88] width 59 height 6
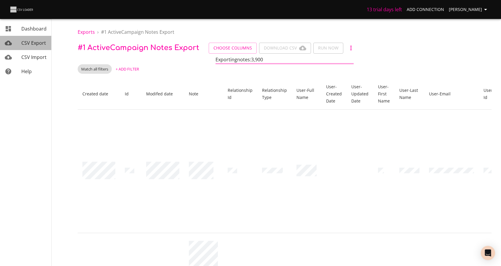
click at [31, 42] on span "CSV Export" at bounding box center [33, 43] width 25 height 7
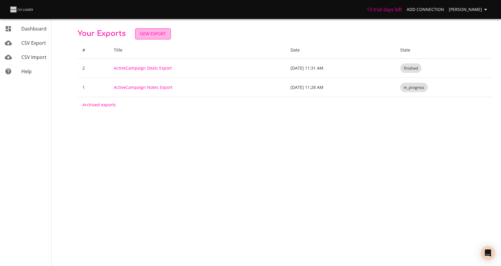
click at [152, 32] on span "New Export" at bounding box center [153, 33] width 26 height 7
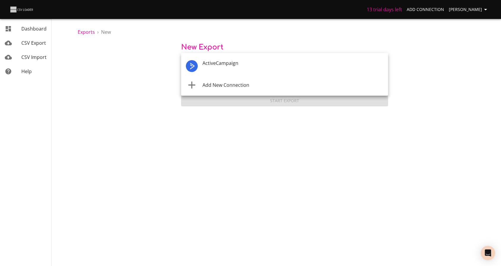
click at [210, 70] on body "13 trial days left Add Connection [PERSON_NAME] Dashboard CSV Export CSV Import…" at bounding box center [250, 133] width 501 height 266
click at [209, 63] on span "ActiveCampaign" at bounding box center [221, 63] width 36 height 7
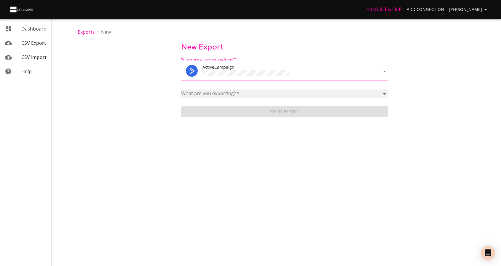
click at [203, 94] on select "Accounts Contacts Deals E-Commerce Customers E-Commerce Orders External Service…" at bounding box center [284, 94] width 207 height 9
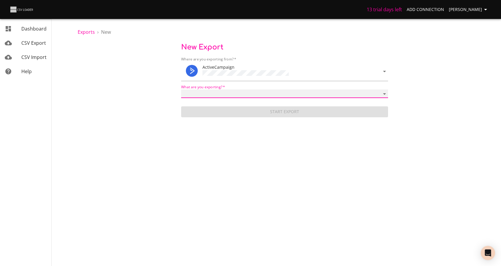
select select "contacts"
click at [181, 90] on select "Accounts Contacts Deals E-Commerce Customers E-Commerce Orders External Service…" at bounding box center [284, 94] width 207 height 9
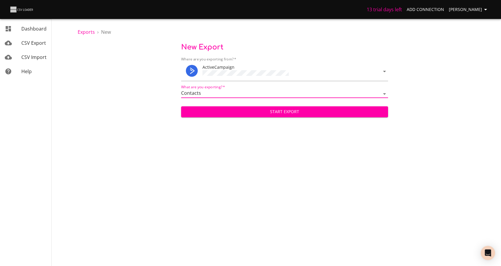
click at [287, 113] on span "Start Export" at bounding box center [285, 111] width 198 height 7
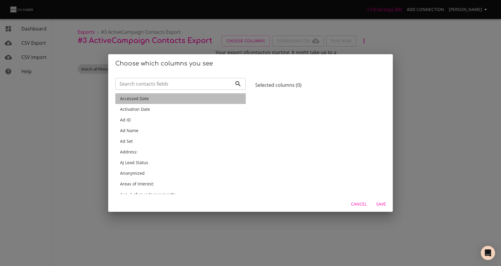
click at [136, 97] on span "Accessed Date" at bounding box center [134, 99] width 29 height 6
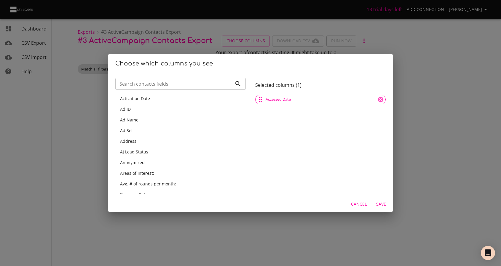
click at [136, 98] on span "Activation Date" at bounding box center [135, 99] width 30 height 6
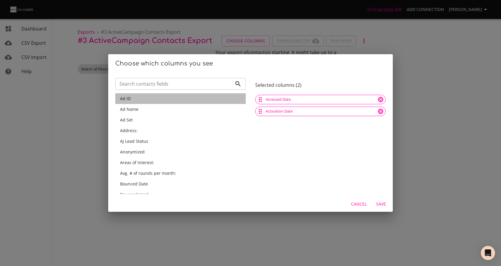
click at [136, 98] on div "Ad ID" at bounding box center [180, 99] width 121 height 6
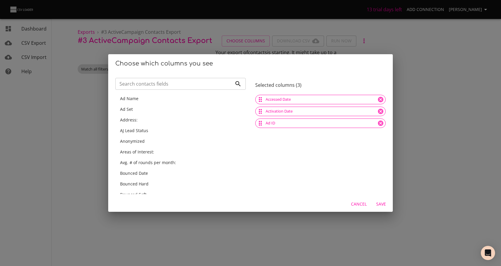
click at [136, 98] on span "Ad Name" at bounding box center [129, 99] width 18 height 6
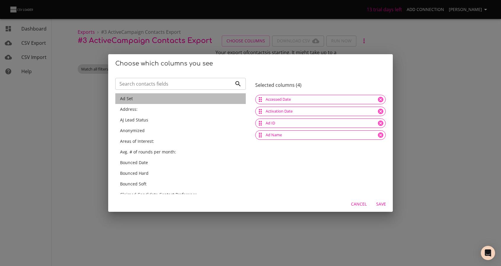
click at [136, 98] on div "Ad Set" at bounding box center [180, 99] width 121 height 6
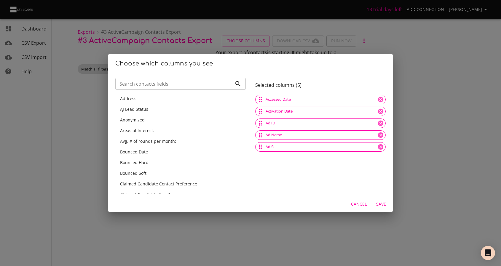
click at [136, 98] on span "Address:" at bounding box center [129, 99] width 18 height 6
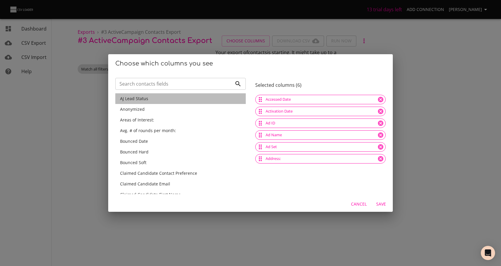
click at [136, 98] on span "AJ Lead Status" at bounding box center [134, 99] width 28 height 6
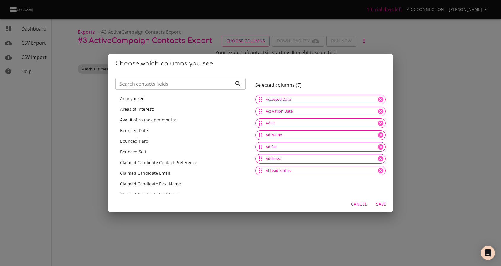
click at [136, 98] on span "Anonymized" at bounding box center [132, 99] width 25 height 6
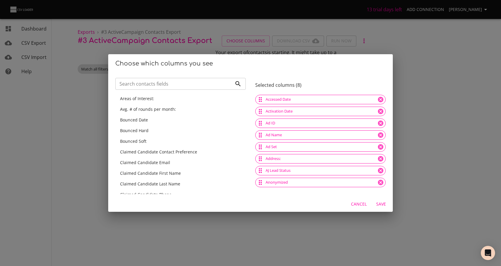
click at [136, 98] on span "Areas of Interest:" at bounding box center [137, 99] width 34 height 6
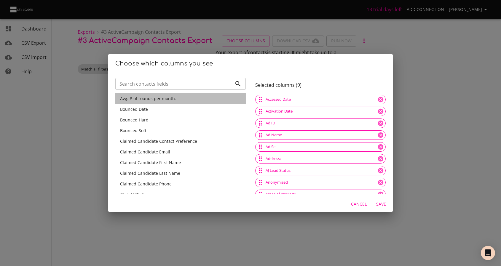
click at [136, 98] on span "Avg. # of rounds per month:" at bounding box center [148, 99] width 56 height 6
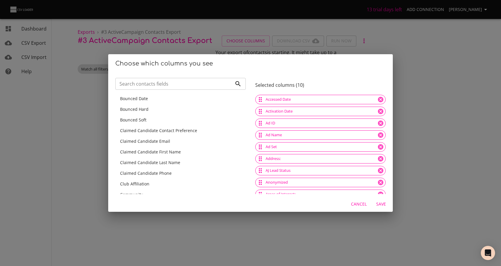
click at [136, 98] on span "Bounced Date" at bounding box center [134, 99] width 28 height 6
click at [136, 98] on span "Bounced Hard" at bounding box center [134, 99] width 28 height 6
click at [136, 98] on span "Bounced Soft" at bounding box center [133, 99] width 26 height 6
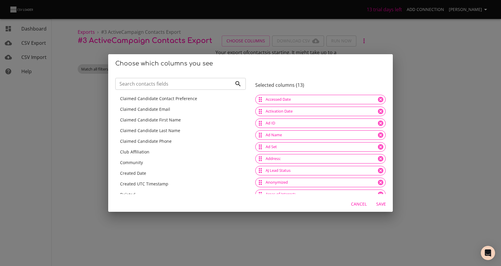
click at [136, 98] on span "Claimed Candidate Contact Preference" at bounding box center [158, 99] width 77 height 6
click at [136, 98] on span "Claimed Candidate Email" at bounding box center [145, 99] width 50 height 6
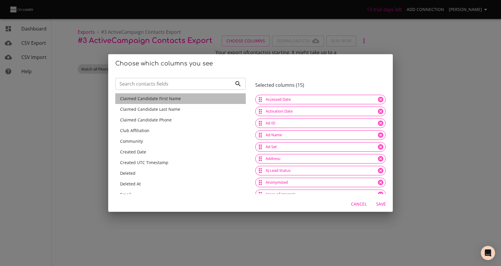
click at [136, 98] on span "Claimed Candidate First Name" at bounding box center [150, 99] width 61 height 6
click at [136, 106] on span "Claimed Candidate Last Name" at bounding box center [150, 109] width 60 height 6
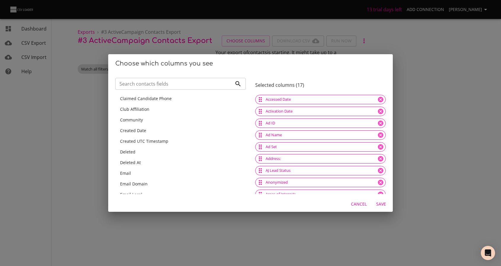
click at [136, 98] on span "Claimed Candidate Phone" at bounding box center [146, 99] width 52 height 6
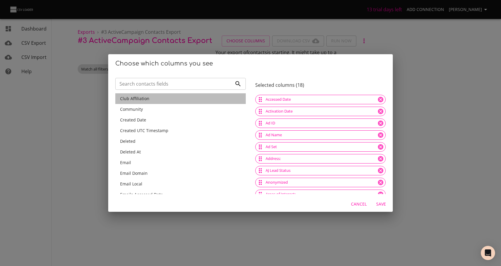
click at [136, 98] on span "Club Affiliation" at bounding box center [134, 99] width 29 height 6
click at [136, 98] on span "Community" at bounding box center [131, 99] width 23 height 6
click at [136, 106] on span "Created Date" at bounding box center [133, 109] width 26 height 6
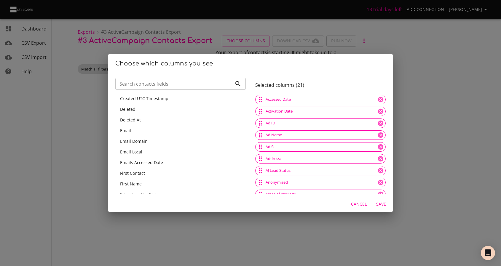
click at [136, 98] on span "Created UTC Timestamp" at bounding box center [144, 99] width 48 height 6
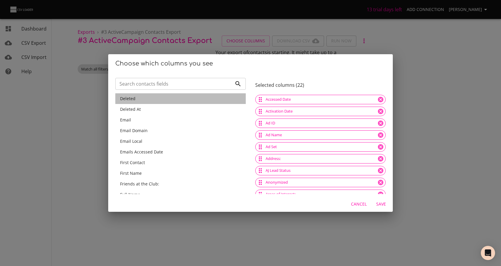
click at [136, 98] on div "Deleted" at bounding box center [180, 99] width 121 height 6
click at [136, 106] on span "Deleted At" at bounding box center [130, 109] width 21 height 6
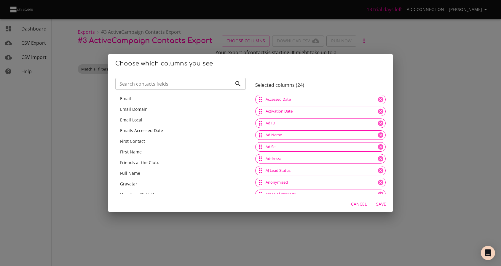
click at [136, 98] on div "Email" at bounding box center [180, 99] width 121 height 6
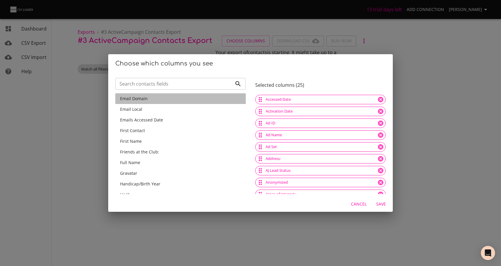
click at [136, 98] on span "Email Domain" at bounding box center [134, 99] width 28 height 6
click at [136, 98] on span "Email Local" at bounding box center [131, 99] width 22 height 6
click at [136, 98] on span "Emails Accessed Date" at bounding box center [141, 99] width 43 height 6
click at [136, 98] on span "First Contact" at bounding box center [132, 99] width 25 height 6
click at [136, 106] on span "First Name" at bounding box center [131, 109] width 22 height 6
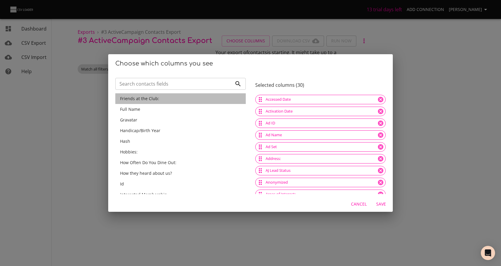
click at [136, 98] on span "Friends at the Club:" at bounding box center [139, 99] width 39 height 6
click at [136, 98] on span "Full Name" at bounding box center [130, 99] width 20 height 6
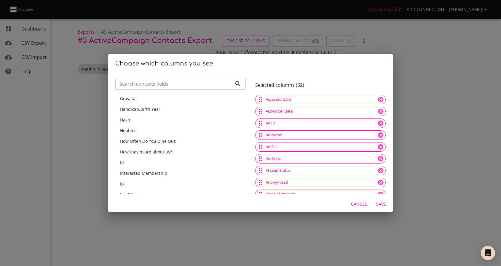
click at [136, 98] on span "Gravatar" at bounding box center [128, 99] width 17 height 6
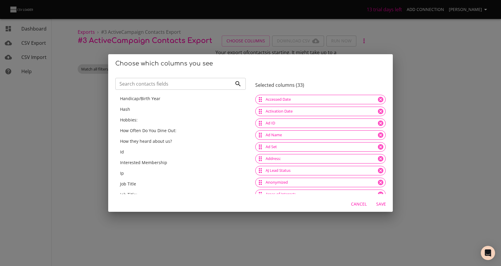
click at [136, 98] on span "Handicap/Birth Year" at bounding box center [140, 99] width 40 height 6
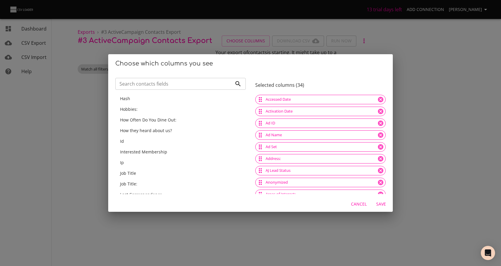
click at [136, 98] on div "Hash" at bounding box center [180, 99] width 121 height 6
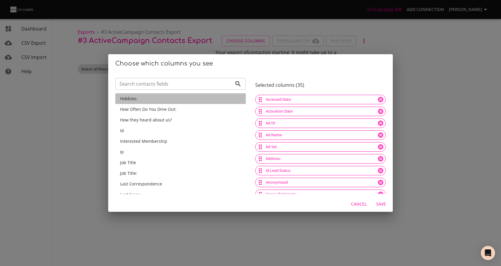
click at [136, 98] on span "Hobbies:" at bounding box center [129, 99] width 18 height 6
click at [136, 106] on span "How Often Do You Dine Out:" at bounding box center [148, 109] width 56 height 6
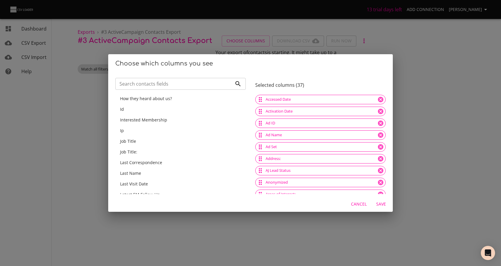
click at [136, 98] on span "How they heard about us?" at bounding box center [146, 99] width 52 height 6
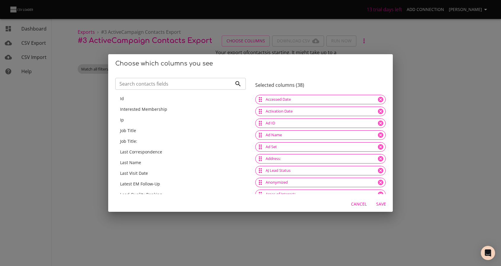
click at [136, 98] on div "Id" at bounding box center [180, 99] width 121 height 6
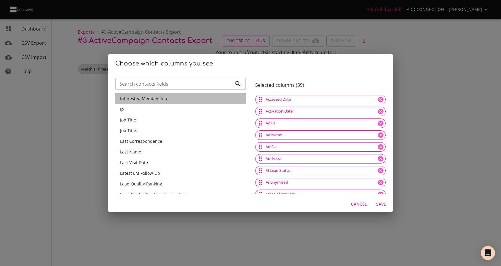
click at [136, 98] on span "Interested Membership" at bounding box center [143, 99] width 47 height 6
click at [136, 98] on div "Ip" at bounding box center [180, 99] width 121 height 6
click at [136, 106] on div "Job Title" at bounding box center [180, 109] width 121 height 6
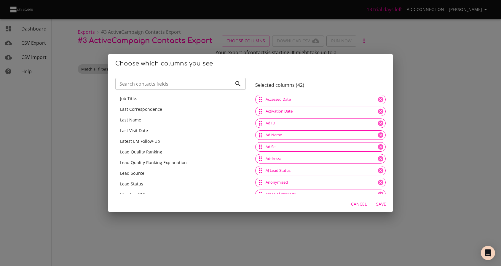
click at [136, 98] on span "Job Title:" at bounding box center [128, 99] width 17 height 6
click at [136, 98] on span "Last Correspondence" at bounding box center [141, 99] width 42 height 6
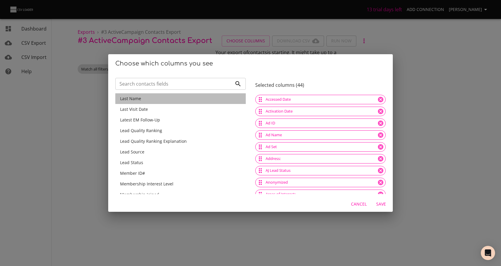
click at [136, 98] on span "Last Name" at bounding box center [130, 99] width 21 height 6
click at [136, 98] on span "Last Visit Date" at bounding box center [134, 99] width 28 height 6
click at [136, 98] on span "Latest EM Follow-Up" at bounding box center [140, 99] width 40 height 6
click at [136, 106] on span "Lead Quality Ranking" at bounding box center [141, 109] width 42 height 6
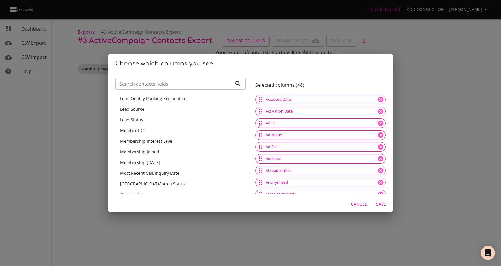
click at [136, 98] on span "Lead Quality Ranking Explanation" at bounding box center [153, 99] width 67 height 6
click at [136, 98] on span "Lead Source" at bounding box center [132, 99] width 24 height 6
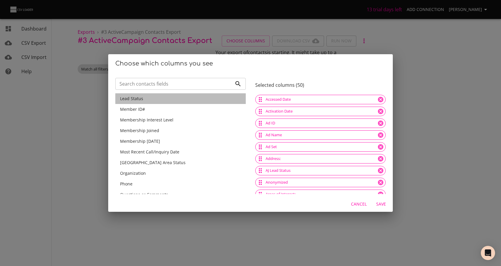
click at [136, 98] on span "Lead Status" at bounding box center [131, 99] width 23 height 6
click at [136, 98] on span "Member ID#" at bounding box center [132, 99] width 25 height 6
click at [136, 106] on span "Membership Interest Level" at bounding box center [146, 109] width 53 height 6
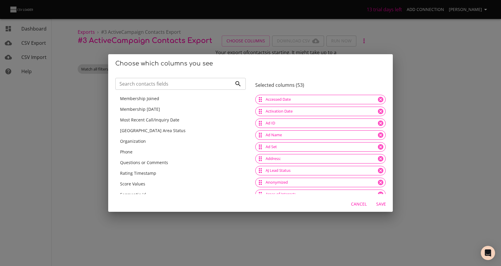
click at [136, 98] on span "Membership Joined" at bounding box center [139, 99] width 39 height 6
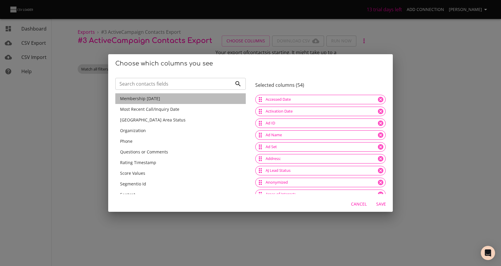
click at [136, 98] on span "Membership [DATE]" at bounding box center [140, 99] width 40 height 6
click at [136, 98] on span "Most Recent Call/Inquiry Date" at bounding box center [149, 99] width 59 height 6
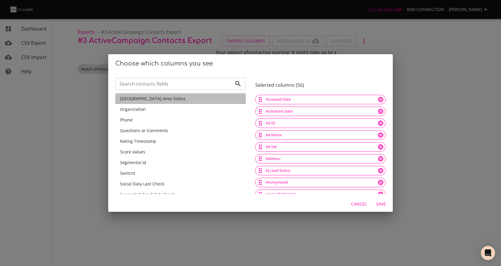
click at [136, 98] on span "[GEOGRAPHIC_DATA] Area Status" at bounding box center [153, 99] width 66 height 6
click at [136, 106] on span "Organization" at bounding box center [133, 109] width 26 height 6
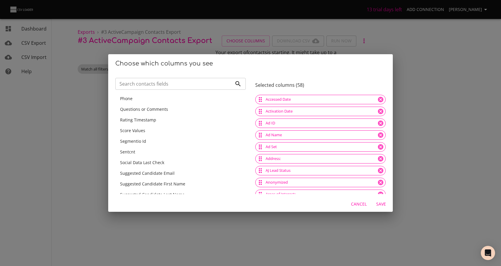
click at [136, 98] on div "Phone" at bounding box center [180, 99] width 121 height 6
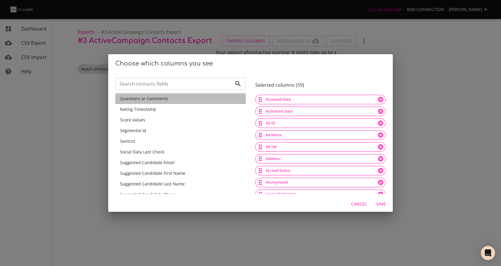
click at [136, 98] on span "Questions or Comments" at bounding box center [144, 99] width 48 height 6
click at [136, 98] on span "Rating Timestamp" at bounding box center [138, 99] width 36 height 6
click at [136, 106] on span "Score Values" at bounding box center [132, 109] width 25 height 6
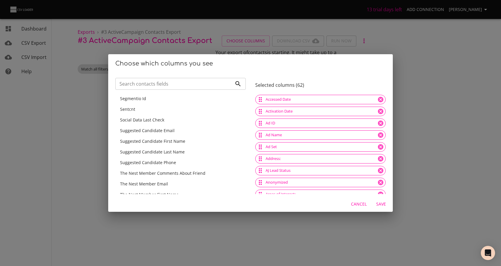
click at [136, 98] on span "Segmentio Id" at bounding box center [133, 99] width 26 height 6
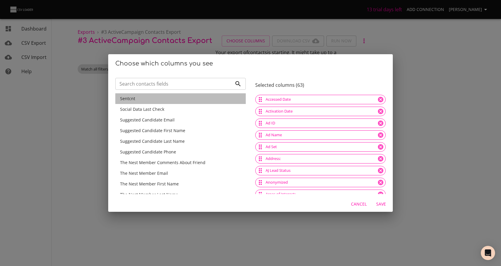
click at [136, 98] on div "Sentcnt" at bounding box center [180, 99] width 121 height 6
click at [136, 98] on span "Social Data Last Check" at bounding box center [142, 99] width 44 height 6
click at [136, 98] on span "Suggested Candidate Email" at bounding box center [147, 99] width 55 height 6
click at [136, 106] on span "Suggested Candidate First Name" at bounding box center [152, 109] width 65 height 6
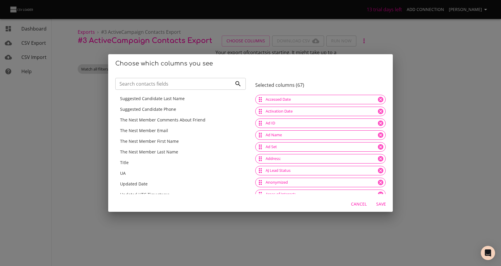
click at [136, 98] on span "Suggested Candidate Last Name" at bounding box center [152, 99] width 65 height 6
click at [136, 98] on span "Suggested Candidate Phone" at bounding box center [148, 99] width 56 height 6
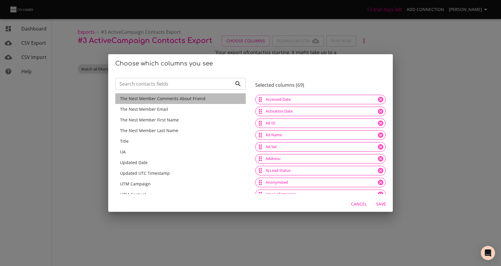
click at [136, 98] on span "The Nest Member Comments About Friend" at bounding box center [162, 99] width 85 height 6
click at [136, 98] on span "The Nest Member Email" at bounding box center [144, 99] width 48 height 6
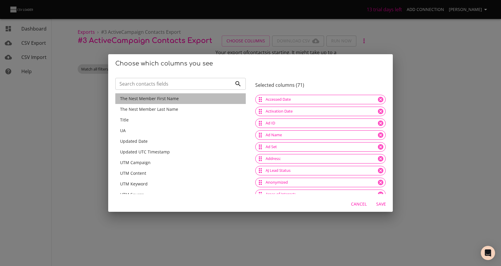
click at [136, 98] on span "The Nest Member First Name" at bounding box center [149, 99] width 59 height 6
click at [136, 106] on span "The Nest Member Last Name" at bounding box center [149, 109] width 58 height 6
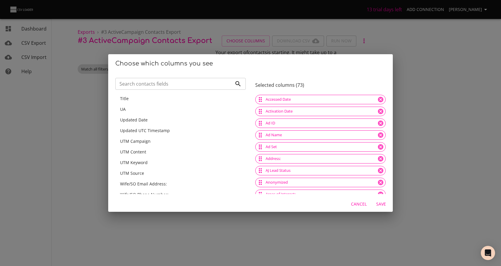
click at [136, 98] on div "Title" at bounding box center [180, 99] width 121 height 6
click at [136, 98] on div "UA" at bounding box center [180, 99] width 121 height 6
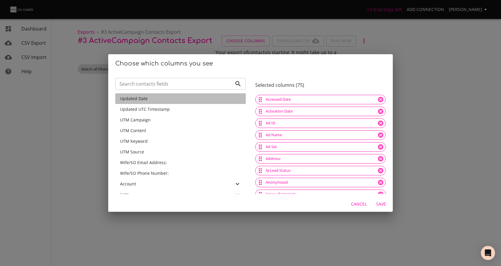
click at [136, 98] on span "Updated Date" at bounding box center [134, 99] width 28 height 6
click at [136, 98] on span "Updated UTC Timestamp" at bounding box center [145, 99] width 50 height 6
click at [136, 98] on span "UTM Campaign" at bounding box center [135, 99] width 31 height 6
click at [136, 106] on span "UTM Content" at bounding box center [133, 109] width 26 height 6
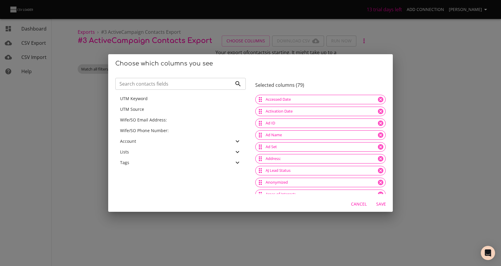
click at [136, 98] on span "UTM Keyword" at bounding box center [134, 99] width 28 height 6
click at [136, 98] on span "UTM Source" at bounding box center [132, 99] width 24 height 6
click at [136, 98] on span "Wife/SO Email Address:" at bounding box center [143, 99] width 47 height 6
click at [136, 98] on span "Wife/SO Phone Number:" at bounding box center [144, 99] width 49 height 6
click at [136, 98] on span "Account" at bounding box center [128, 99] width 16 height 6
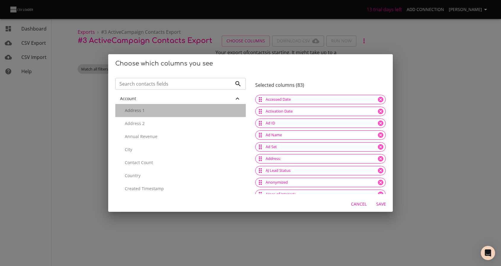
click at [136, 109] on p "Address 1" at bounding box center [183, 111] width 116 height 6
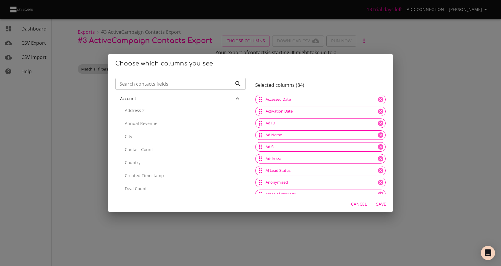
click at [136, 109] on p "Address 2" at bounding box center [183, 111] width 116 height 6
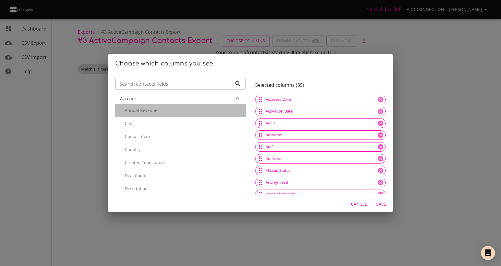
click at [136, 109] on p "Annual Revenue" at bounding box center [183, 111] width 116 height 6
click at [136, 121] on p "City" at bounding box center [183, 124] width 116 height 6
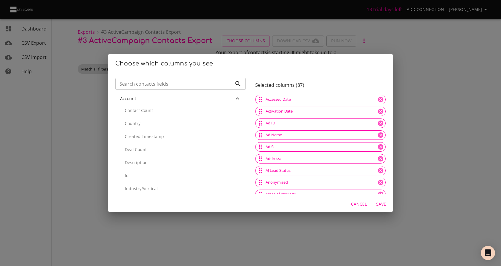
click at [136, 109] on p "Contact Count" at bounding box center [183, 111] width 116 height 6
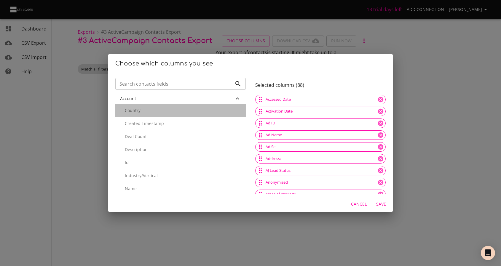
click at [136, 109] on p "Country" at bounding box center [183, 111] width 116 height 6
click at [136, 121] on p "Created Timestamp" at bounding box center [183, 124] width 116 height 6
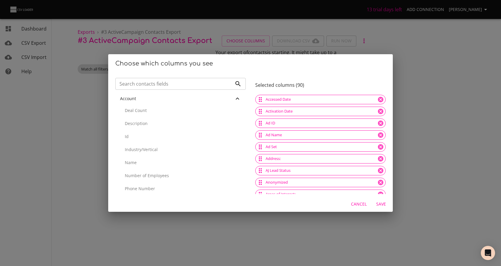
click at [136, 109] on p "Deal Count" at bounding box center [183, 111] width 116 height 6
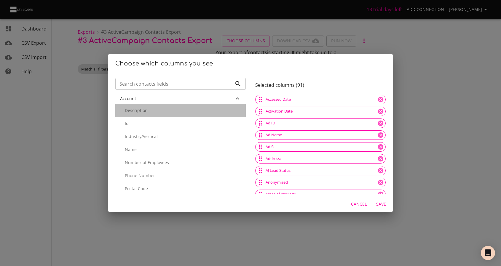
click at [136, 109] on p "Description" at bounding box center [183, 111] width 116 height 6
click at [136, 121] on p "Id" at bounding box center [183, 124] width 116 height 6
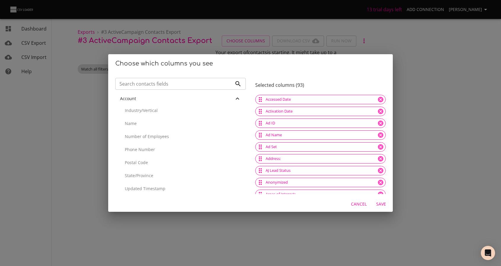
click at [136, 109] on p "Industry/Vertical" at bounding box center [183, 111] width 116 height 6
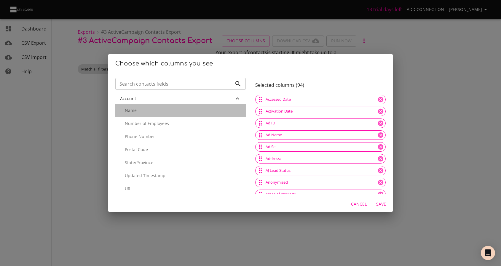
click at [136, 109] on p "Name" at bounding box center [183, 111] width 116 height 6
click at [136, 121] on p "Number of Employees" at bounding box center [183, 124] width 116 height 6
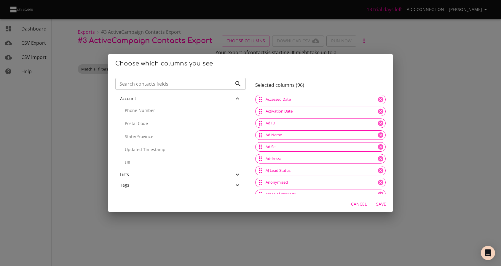
click at [136, 109] on p "Phone Number" at bounding box center [183, 111] width 116 height 6
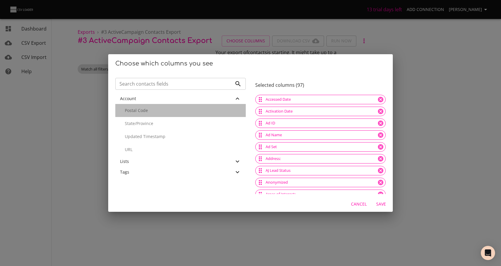
click at [136, 109] on p "Postal Code" at bounding box center [183, 111] width 116 height 6
click at [136, 121] on p "State/Province" at bounding box center [183, 124] width 116 height 6
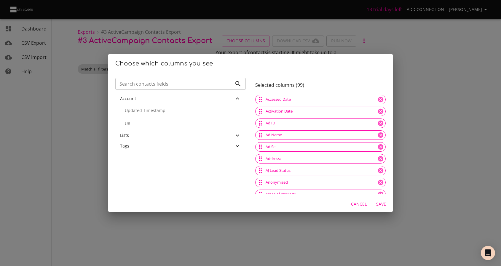
click at [136, 109] on p "Updated Timestamp" at bounding box center [183, 111] width 116 height 6
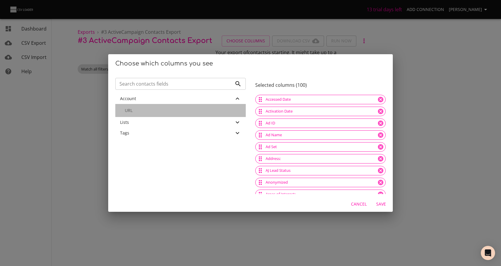
click at [136, 109] on p "URL" at bounding box center [183, 111] width 116 height 6
click at [136, 130] on div "Tags" at bounding box center [177, 133] width 114 height 6
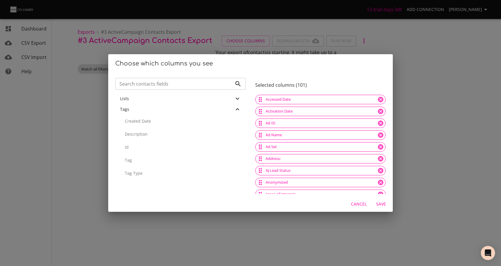
click at [135, 101] on div "Lists" at bounding box center [177, 99] width 114 height 6
click at [135, 107] on div "Analytics Domains" at bounding box center [180, 110] width 131 height 13
click at [135, 107] on div "Analytics Source" at bounding box center [180, 110] width 131 height 13
click at [135, 107] on div "Analytics UA" at bounding box center [180, 110] width 131 height 13
click at [135, 107] on div "Carbon Copy" at bounding box center [180, 110] width 131 height 13
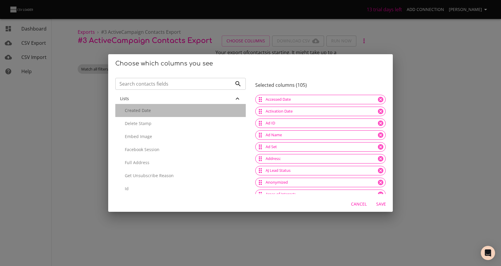
click at [135, 107] on div "Created Date" at bounding box center [180, 110] width 131 height 13
click at [135, 117] on div "Delete Stamp" at bounding box center [180, 123] width 131 height 13
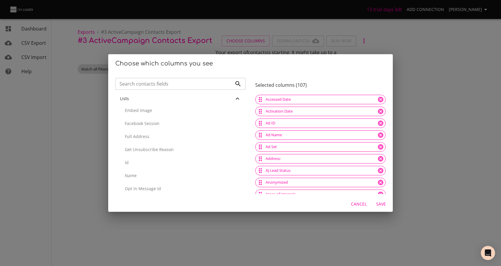
click at [135, 107] on div "Embed Image" at bounding box center [180, 110] width 131 height 13
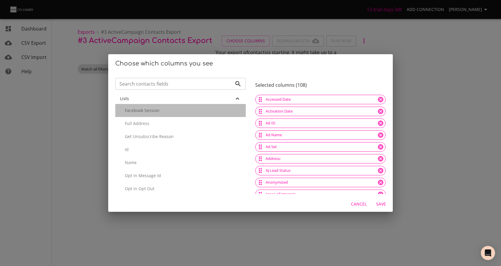
click at [135, 107] on div "Facebook Session" at bounding box center [180, 110] width 131 height 13
click at [135, 117] on div "Full Address" at bounding box center [180, 123] width 131 height 13
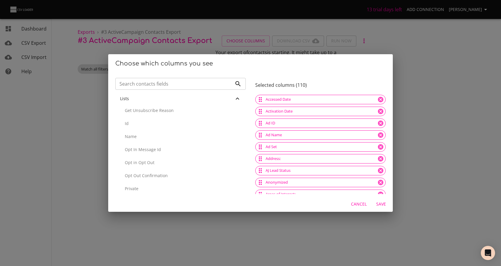
click at [135, 107] on div "Get Unsubscribe Reason" at bounding box center [180, 110] width 131 height 13
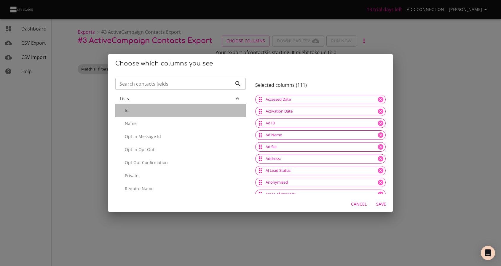
click at [135, 107] on div "Id" at bounding box center [180, 110] width 131 height 13
click at [135, 117] on div "Name" at bounding box center [180, 123] width 131 height 13
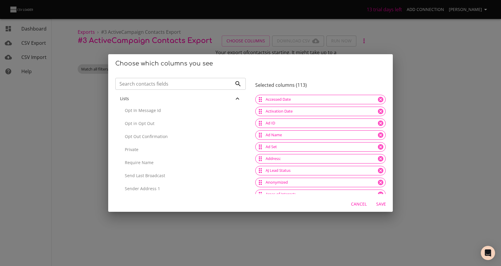
click at [135, 107] on div "Opt In Message Id" at bounding box center [180, 110] width 131 height 13
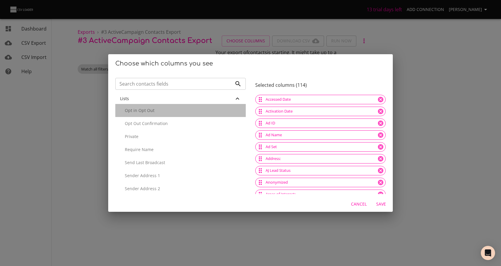
click at [135, 107] on div "Opt in Opt Out" at bounding box center [180, 110] width 131 height 13
click at [135, 107] on div "Opt Out Confirmation" at bounding box center [180, 110] width 131 height 13
click at [135, 117] on div "Private" at bounding box center [180, 123] width 131 height 13
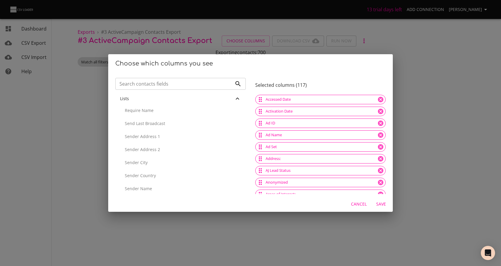
click at [135, 107] on div "Require Name" at bounding box center [180, 110] width 131 height 13
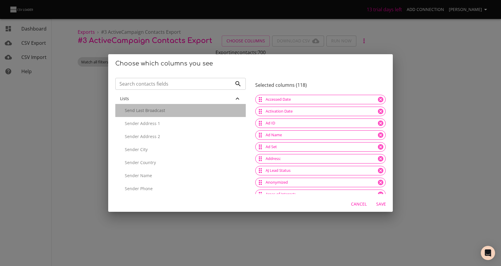
click at [135, 107] on div "Send Last Broadcast" at bounding box center [180, 110] width 131 height 13
click at [135, 107] on div "Sender Address 1" at bounding box center [180, 110] width 131 height 13
click at [135, 117] on div "Sender Address 2" at bounding box center [180, 123] width 131 height 13
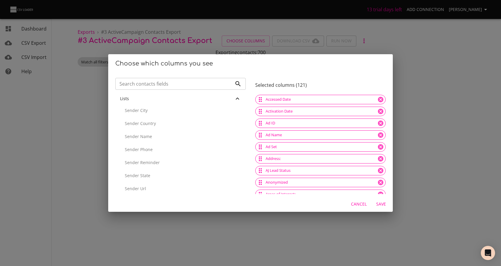
click at [135, 107] on div "Sender City" at bounding box center [180, 110] width 131 height 13
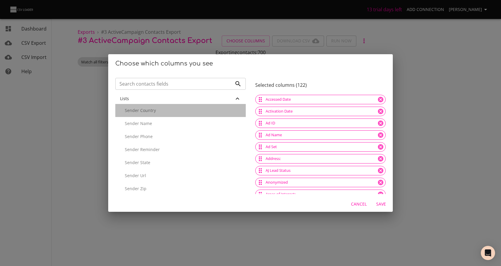
click at [135, 107] on div "Sender Country" at bounding box center [180, 110] width 131 height 13
click at [135, 107] on div "Sender Name" at bounding box center [180, 110] width 131 height 13
click at [135, 117] on div "Sender Phone" at bounding box center [180, 123] width 131 height 13
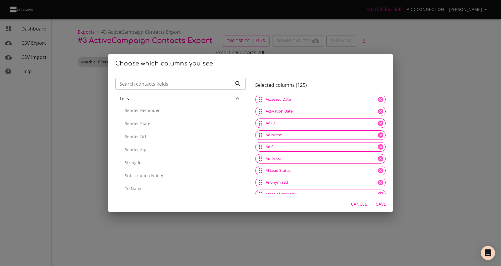
click at [135, 107] on div "Sender Reminder" at bounding box center [180, 110] width 131 height 13
click at [135, 107] on div "Sender State" at bounding box center [180, 110] width 131 height 13
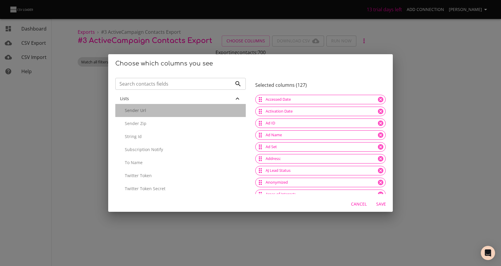
click at [135, 107] on div "Sender Url" at bounding box center [180, 110] width 131 height 13
click at [135, 117] on div "Sender Zip" at bounding box center [180, 123] width 131 height 13
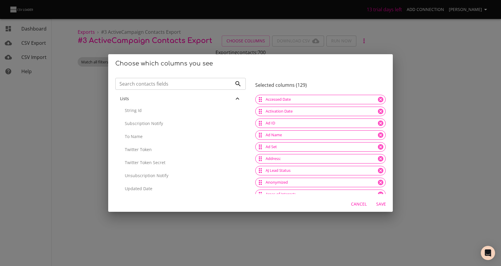
click at [135, 107] on div "String Id" at bounding box center [180, 110] width 131 height 13
click at [135, 107] on div "Subscription Notify" at bounding box center [180, 110] width 131 height 13
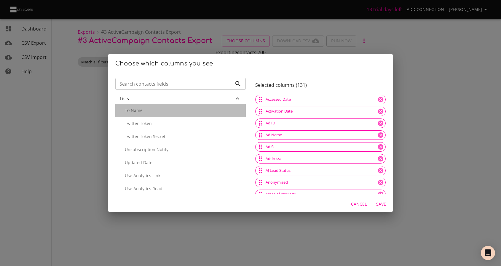
click at [135, 107] on div "To Name" at bounding box center [180, 110] width 131 height 13
click at [135, 117] on div "Twitter Token" at bounding box center [180, 123] width 131 height 13
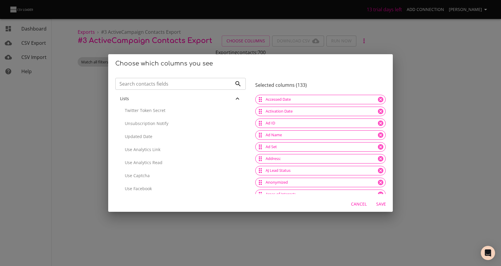
click at [135, 107] on div "Twitter Token Secret" at bounding box center [180, 110] width 131 height 13
click at [135, 107] on div "Unsubscription Notify" at bounding box center [180, 110] width 131 height 13
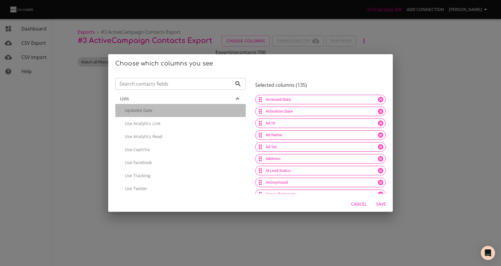
click at [135, 107] on div "Updated Date" at bounding box center [180, 110] width 131 height 13
click at [135, 117] on div "Use Analytics Link" at bounding box center [180, 123] width 131 height 13
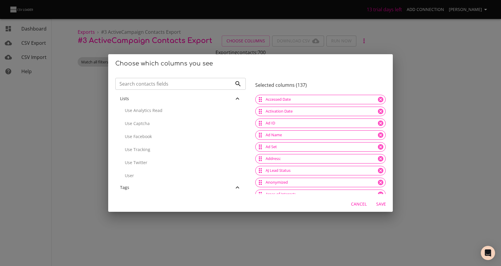
click at [135, 107] on div "Use Analytics Read" at bounding box center [180, 110] width 131 height 13
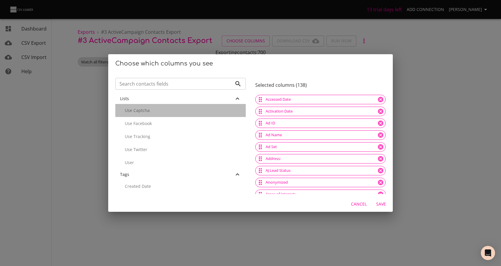
click at [135, 107] on div "Use Captcha" at bounding box center [180, 110] width 131 height 13
click at [135, 107] on div "Use Facebook" at bounding box center [180, 110] width 131 height 13
click at [135, 117] on div "Use Tracking" at bounding box center [180, 123] width 131 height 13
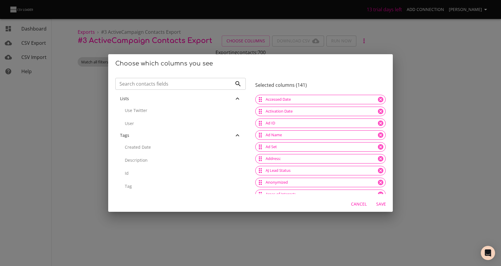
click at [135, 107] on div "Use Twitter" at bounding box center [180, 110] width 131 height 13
click at [135, 107] on div "User" at bounding box center [180, 110] width 131 height 13
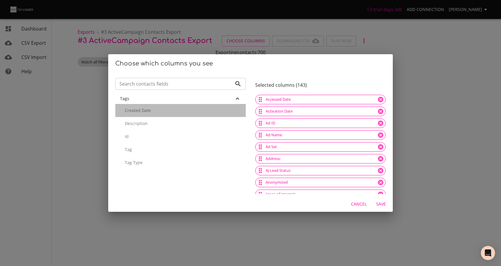
click at [135, 107] on div "Created Date" at bounding box center [180, 110] width 131 height 13
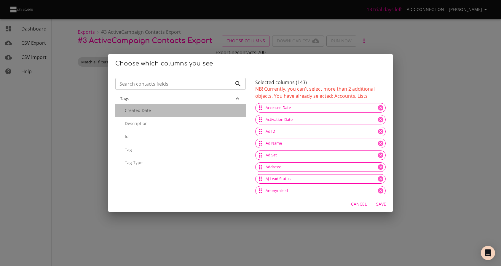
click at [135, 107] on div "Created Date" at bounding box center [180, 110] width 131 height 13
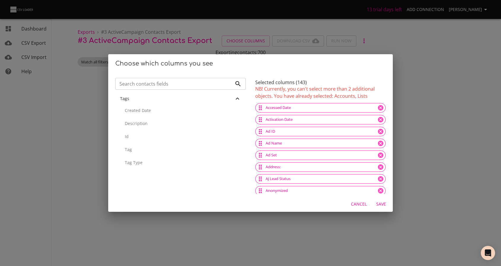
click at [135, 107] on div "Created Date" at bounding box center [180, 110] width 131 height 13
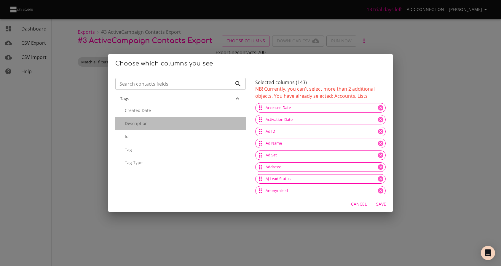
click at [136, 117] on div "Description" at bounding box center [180, 123] width 131 height 13
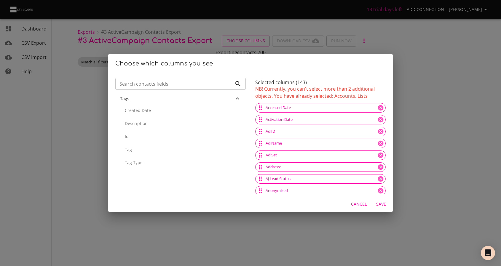
click at [136, 128] on div "Description" at bounding box center [180, 123] width 131 height 13
click at [136, 138] on p "Id" at bounding box center [183, 137] width 116 height 6
click at [136, 149] on p "Tag" at bounding box center [183, 150] width 116 height 6
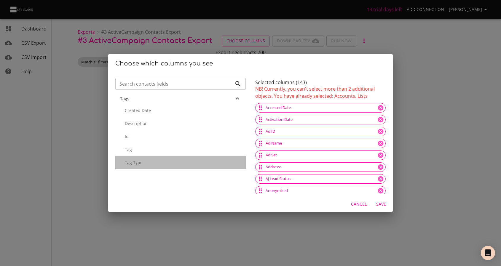
click at [136, 159] on div "Tag Type" at bounding box center [180, 162] width 131 height 13
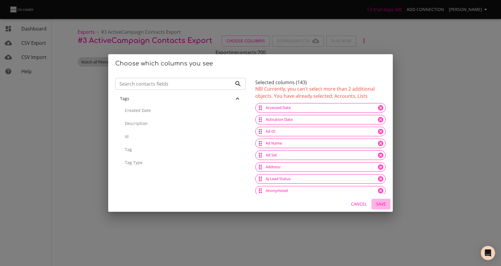
click at [385, 204] on span "Save" at bounding box center [381, 204] width 14 height 7
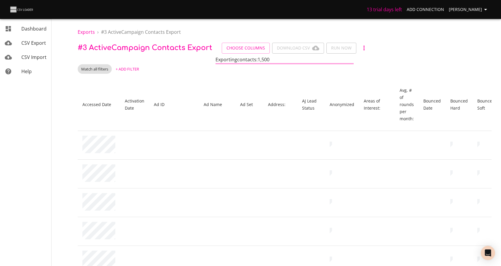
click at [23, 43] on span "CSV Export" at bounding box center [33, 43] width 25 height 7
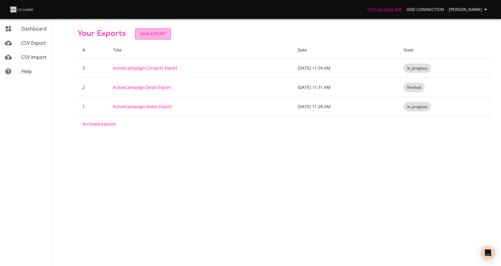
click at [152, 32] on span "New Export" at bounding box center [153, 33] width 26 height 7
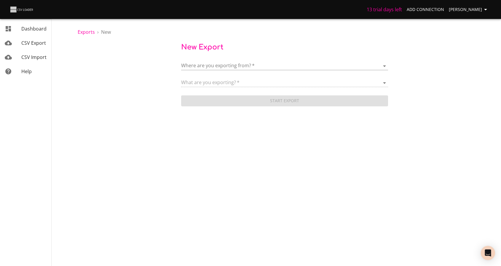
click at [229, 62] on body "13 trial days left Add Connection [PERSON_NAME] Dashboard CSV Export CSV Import…" at bounding box center [250, 133] width 501 height 266
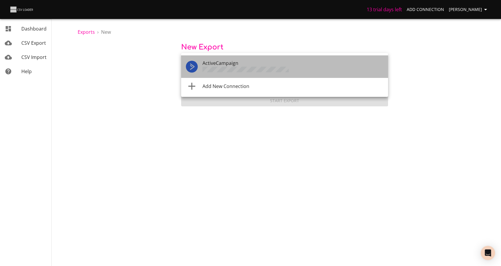
click at [231, 64] on span "ActiveCampaign" at bounding box center [221, 63] width 36 height 7
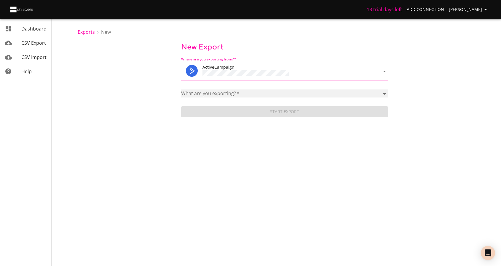
click at [250, 91] on select "Accounts Contacts Deals E-Commerce Customers E-Commerce Orders External Service…" at bounding box center [284, 94] width 207 height 9
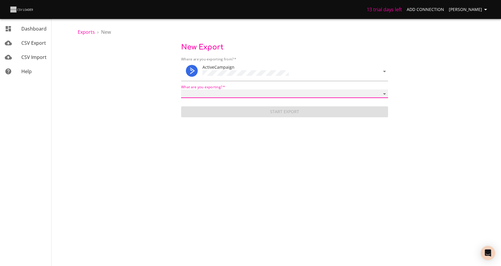
select select "lists"
click at [181, 90] on select "Accounts Contacts Deals E-Commerce Customers E-Commerce Orders External Service…" at bounding box center [284, 94] width 207 height 9
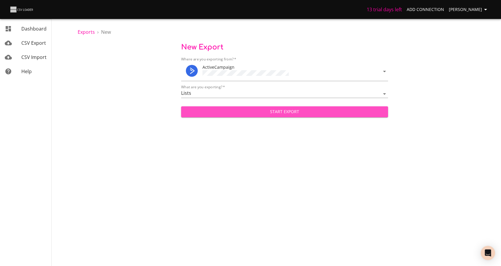
click at [248, 109] on span "Start Export" at bounding box center [285, 111] width 198 height 7
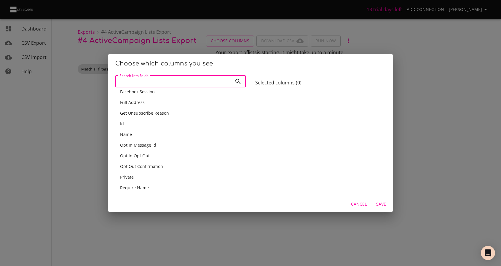
scroll to position [77, 0]
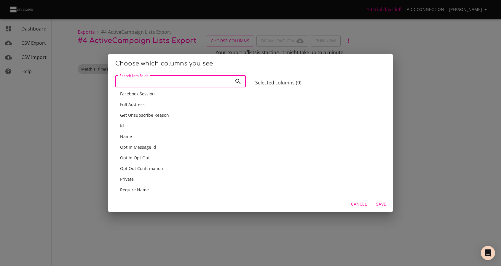
click at [146, 123] on div "Id" at bounding box center [180, 126] width 121 height 6
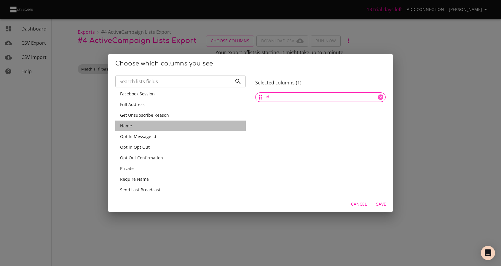
click at [146, 123] on div "Name" at bounding box center [180, 126] width 121 height 6
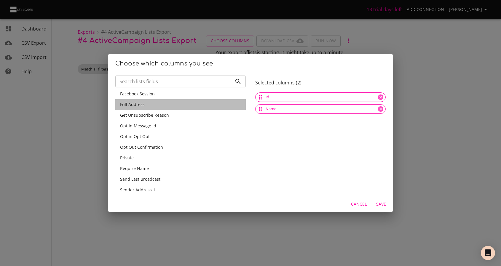
click at [145, 103] on div "Full Address" at bounding box center [180, 105] width 121 height 6
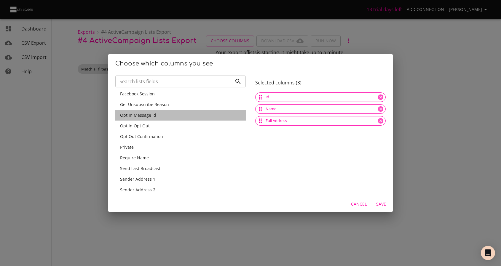
click at [145, 113] on span "Opt In Message Id" at bounding box center [138, 115] width 36 height 6
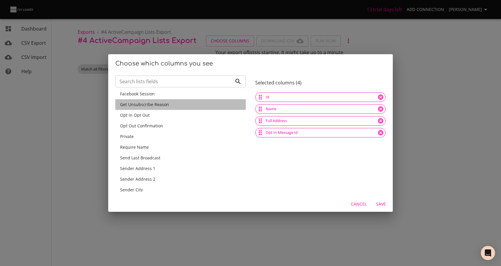
click at [143, 104] on span "Get Unsubscribe Reason" at bounding box center [144, 105] width 49 height 6
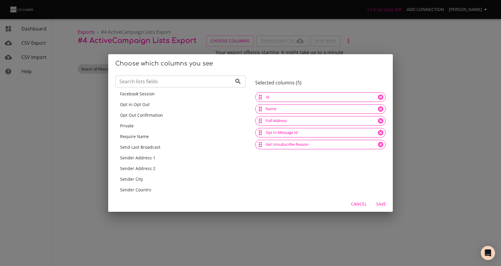
scroll to position [0, 0]
click at [142, 97] on span "Analytics Domains" at bounding box center [138, 96] width 36 height 6
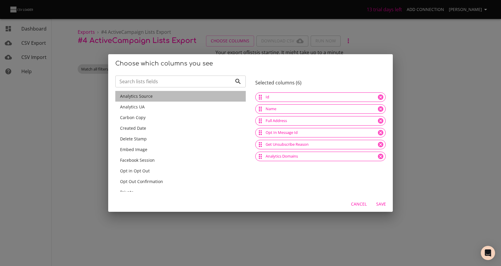
click at [142, 97] on span "Analytics Source" at bounding box center [136, 96] width 33 height 6
click at [142, 104] on span "Analytics UA" at bounding box center [132, 107] width 25 height 6
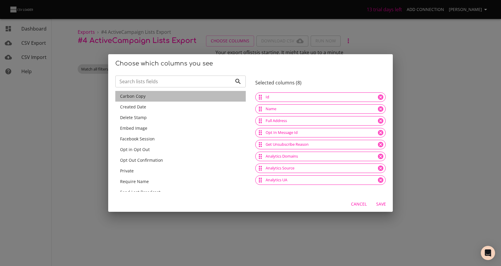
click at [142, 97] on span "Carbon Copy" at bounding box center [133, 96] width 26 height 6
click at [142, 104] on span "Created Date" at bounding box center [133, 107] width 26 height 6
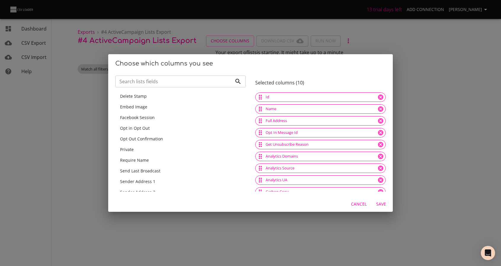
click at [142, 97] on span "Delete Stamp" at bounding box center [133, 96] width 27 height 6
click at [142, 104] on span "Embed Image" at bounding box center [133, 107] width 27 height 6
click at [142, 97] on span "Facebook Session" at bounding box center [137, 96] width 35 height 6
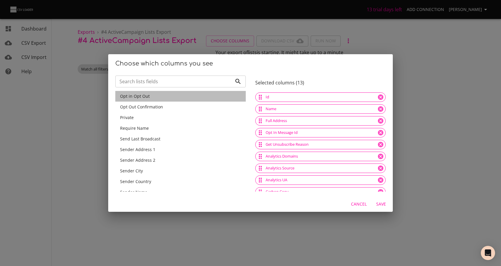
click at [142, 97] on span "Opt in Opt Out" at bounding box center [135, 96] width 30 height 6
click at [142, 104] on span "Opt Out Confirmation" at bounding box center [141, 107] width 43 height 6
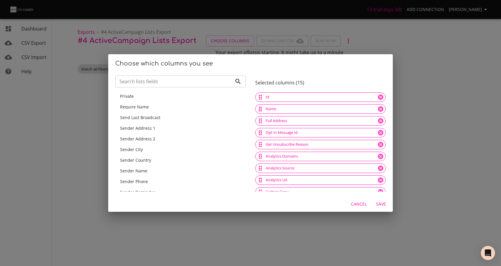
click at [142, 97] on div "Private" at bounding box center [180, 96] width 121 height 6
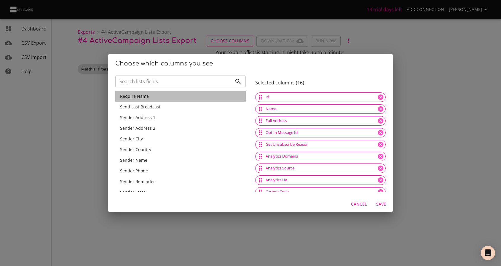
click at [142, 97] on span "Require Name" at bounding box center [134, 96] width 29 height 6
click at [142, 104] on span "Send Last Broadcast" at bounding box center [140, 107] width 40 height 6
click at [142, 97] on span "Sender Address 1" at bounding box center [137, 96] width 35 height 6
click at [142, 104] on span "Sender Address 2" at bounding box center [137, 107] width 35 height 6
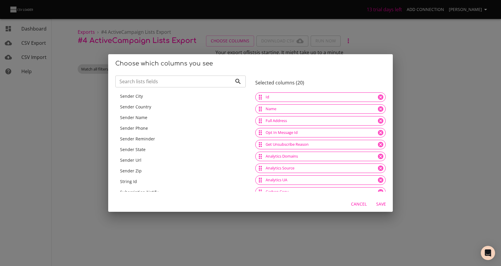
click at [142, 97] on div "Sender City" at bounding box center [180, 96] width 121 height 6
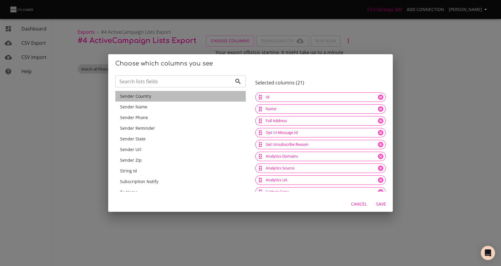
click at [142, 97] on span "Sender Country" at bounding box center [135, 96] width 31 height 6
click at [142, 104] on span "Sender Name" at bounding box center [133, 107] width 27 height 6
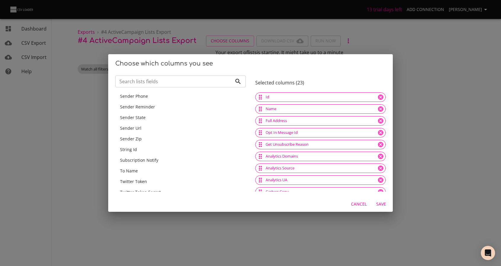
click at [142, 97] on span "Sender Phone" at bounding box center [134, 96] width 28 height 6
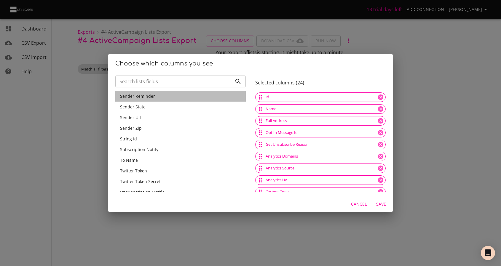
click at [142, 97] on span "Sender Reminder" at bounding box center [137, 96] width 35 height 6
click at [142, 104] on span "Sender State" at bounding box center [133, 107] width 26 height 6
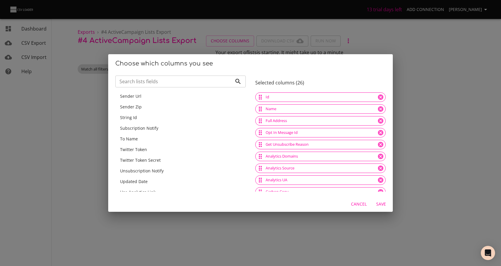
click at [142, 97] on div "Sender Url" at bounding box center [180, 96] width 121 height 6
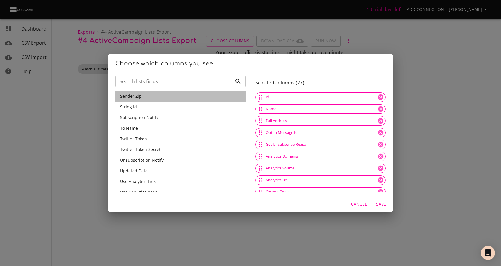
click at [142, 97] on div "Sender Zip" at bounding box center [180, 96] width 121 height 6
click at [142, 104] on div "String Id" at bounding box center [180, 107] width 121 height 6
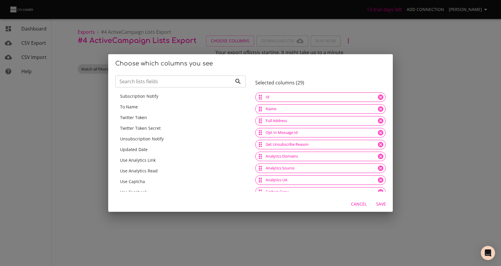
click at [142, 97] on span "Subscription Notify" at bounding box center [139, 96] width 38 height 6
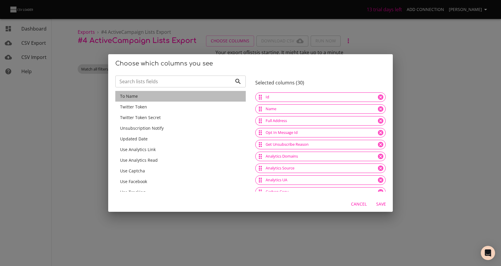
click at [142, 97] on div "To Name" at bounding box center [180, 96] width 121 height 6
click at [142, 104] on span "Twitter Token" at bounding box center [133, 107] width 27 height 6
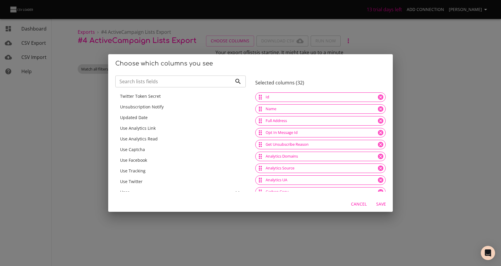
click at [142, 97] on span "Twitter Token Secret" at bounding box center [140, 96] width 41 height 6
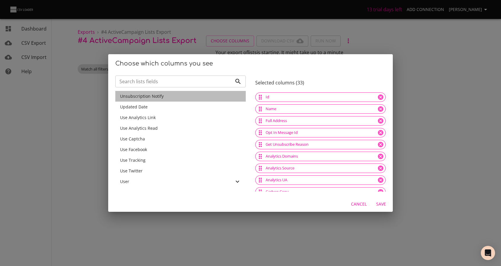
click at [142, 97] on span "Unsubscription Notify" at bounding box center [142, 96] width 44 height 6
click at [142, 104] on span "Updated Date" at bounding box center [134, 107] width 28 height 6
click at [142, 97] on span "Use Analytics Link" at bounding box center [138, 96] width 36 height 6
click at [142, 97] on span "Use Analytics Read" at bounding box center [139, 96] width 38 height 6
click at [142, 104] on span "Use Captcha" at bounding box center [132, 107] width 25 height 6
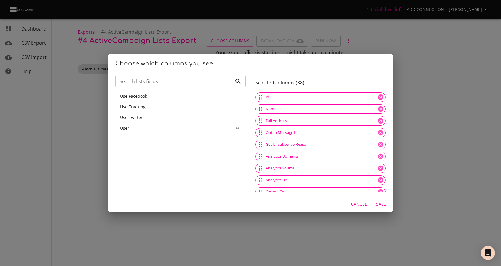
click at [142, 97] on span "Use Facebook" at bounding box center [133, 96] width 27 height 6
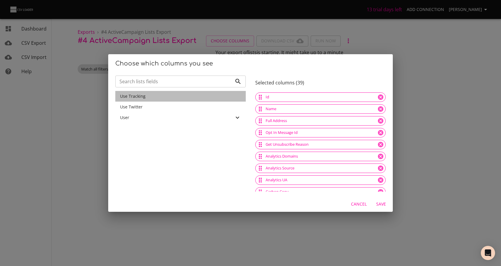
click at [142, 97] on span "Use Tracking" at bounding box center [133, 96] width 26 height 6
click at [142, 97] on div "Use Twitter" at bounding box center [180, 96] width 121 height 6
click at [142, 97] on div "User" at bounding box center [177, 96] width 114 height 6
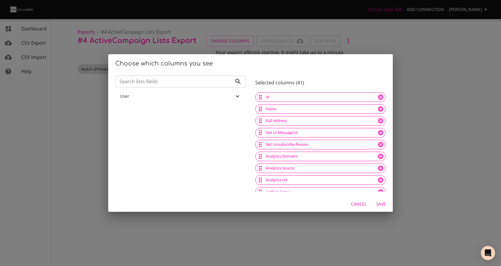
click at [142, 97] on div "User" at bounding box center [177, 96] width 114 height 6
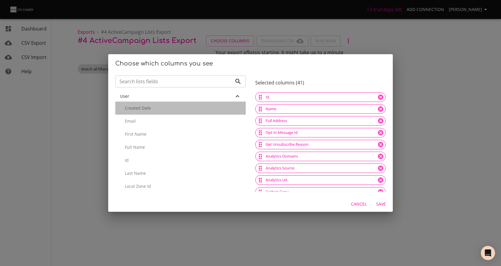
click at [144, 107] on p "Created Date" at bounding box center [183, 108] width 116 height 6
click at [144, 118] on p "Email" at bounding box center [183, 121] width 116 height 6
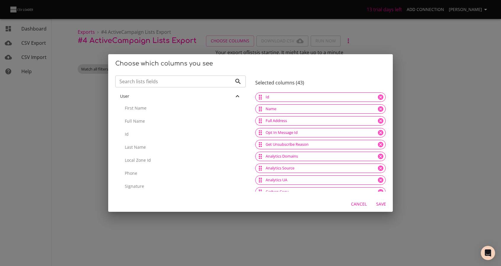
click at [144, 107] on p "First Name" at bounding box center [183, 108] width 116 height 6
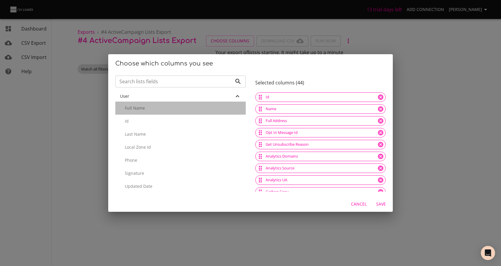
click at [144, 107] on p "Full Name" at bounding box center [183, 108] width 116 height 6
click at [144, 118] on p "Id" at bounding box center [183, 121] width 116 height 6
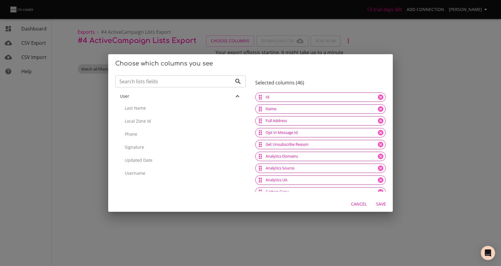
click at [144, 107] on p "Last Name" at bounding box center [183, 108] width 116 height 6
click at [144, 118] on p "Local Zone Id" at bounding box center [183, 121] width 116 height 6
click at [144, 107] on p "Phone" at bounding box center [183, 108] width 116 height 6
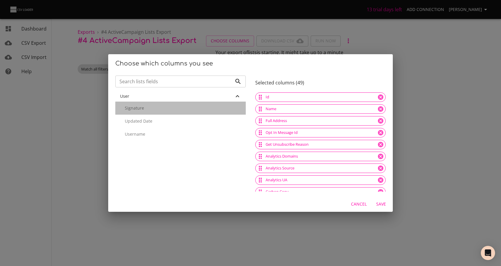
click at [144, 107] on p "Signature" at bounding box center [183, 108] width 116 height 6
click at [144, 118] on p "Updated Date" at bounding box center [183, 121] width 116 height 6
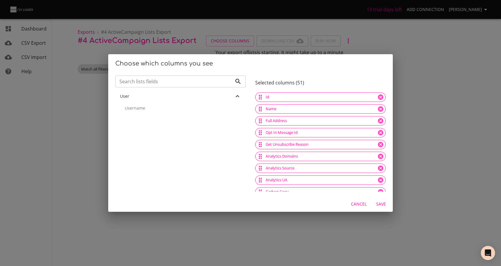
click at [144, 107] on p "Username" at bounding box center [183, 108] width 116 height 6
click at [144, 107] on div "User Username" at bounding box center [180, 140] width 131 height 103
click at [386, 203] on span "Save" at bounding box center [381, 204] width 14 height 7
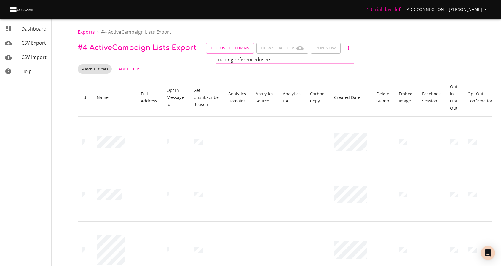
click at [29, 42] on span "CSV Export" at bounding box center [33, 43] width 25 height 7
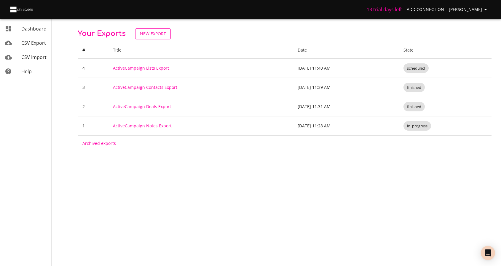
click at [155, 32] on span "New Export" at bounding box center [153, 33] width 26 height 7
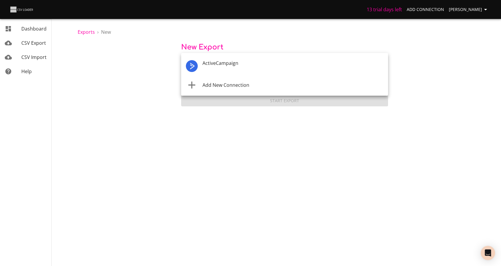
click at [237, 69] on body "13 trial days left Add Connection [PERSON_NAME] Dashboard CSV Export CSV Import…" at bounding box center [250, 133] width 501 height 266
click at [221, 65] on span "ActiveCampaign" at bounding box center [221, 63] width 36 height 7
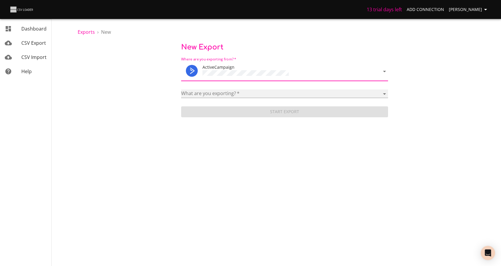
click at [211, 94] on select "Accounts Contacts Deals E-Commerce Customers E-Commerce Orders External Service…" at bounding box center [284, 94] width 207 height 9
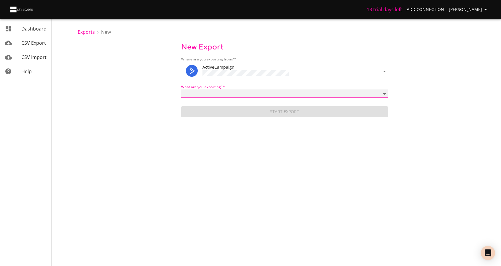
select select "tags"
click at [181, 90] on select "Accounts Contacts Deals E-Commerce Customers E-Commerce Orders External Service…" at bounding box center [284, 94] width 207 height 9
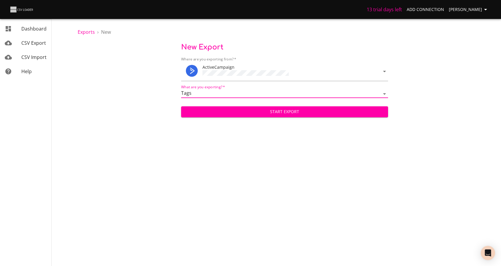
click at [233, 110] on span "Start Export" at bounding box center [285, 111] width 198 height 7
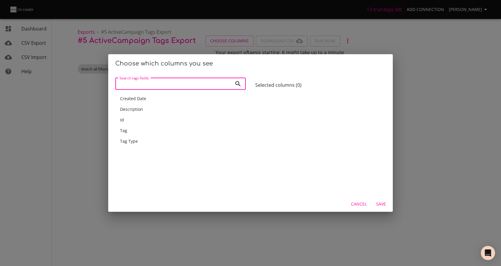
click at [147, 95] on div "Created Date" at bounding box center [180, 98] width 131 height 11
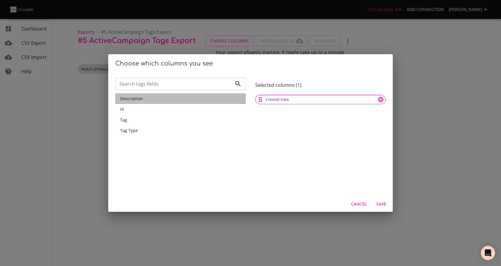
click at [147, 101] on div "Description" at bounding box center [180, 99] width 121 height 6
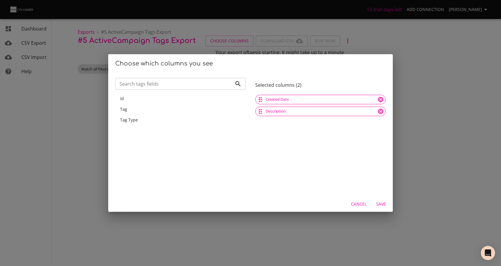
click at [147, 101] on div "Id" at bounding box center [180, 99] width 121 height 6
click at [147, 101] on div "Tag" at bounding box center [180, 99] width 121 height 6
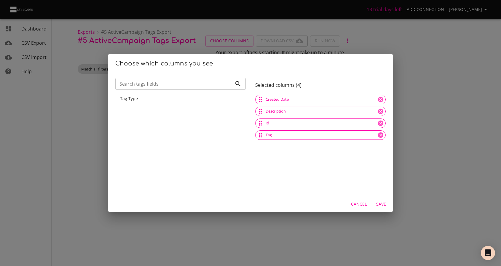
click at [147, 101] on div "Tag Type" at bounding box center [180, 99] width 121 height 6
click at [381, 206] on span "Save" at bounding box center [381, 204] width 14 height 7
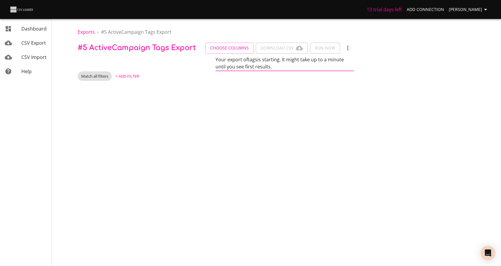
click at [26, 39] on div "CSV Export" at bounding box center [33, 42] width 25 height 7
